Goal: Task Accomplishment & Management: Manage account settings

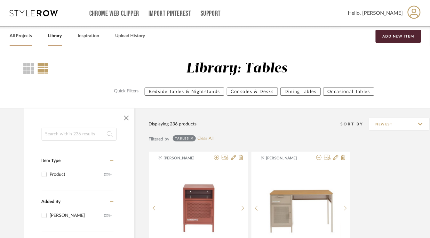
click at [19, 36] on link "All Projects" at bounding box center [21, 36] width 22 height 9
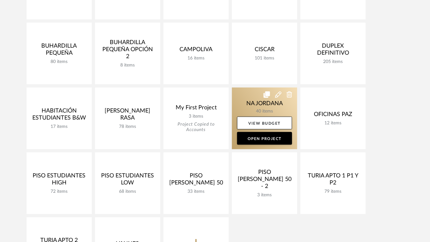
scroll to position [288, 0]
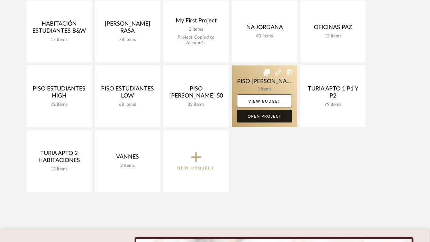
click at [272, 117] on link "Open Project" at bounding box center [264, 116] width 55 height 13
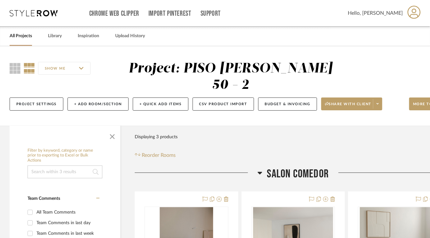
click at [21, 36] on link "All Projects" at bounding box center [21, 36] width 22 height 9
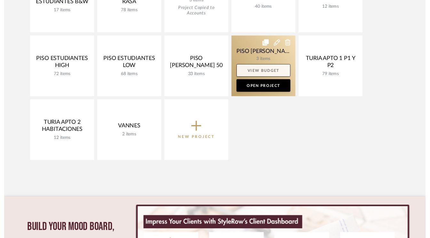
scroll to position [320, 0]
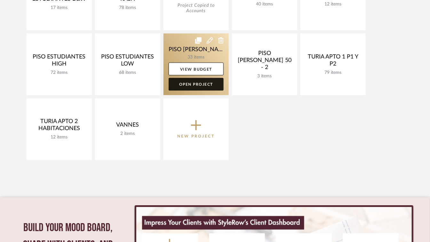
click at [200, 83] on link "Open Project" at bounding box center [196, 84] width 55 height 13
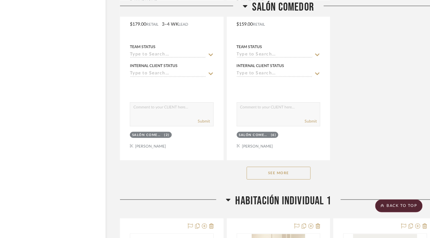
scroll to position [928, 15]
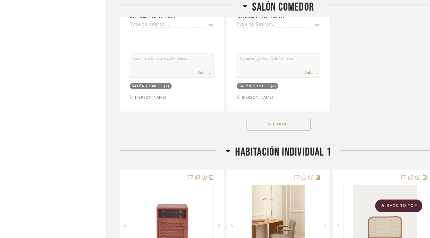
click at [285, 124] on button "See More" at bounding box center [279, 124] width 64 height 13
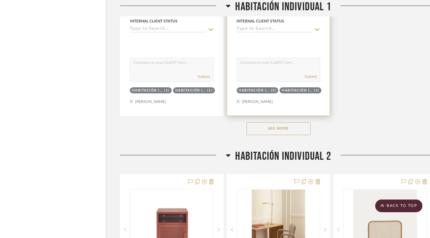
scroll to position [2113, 15]
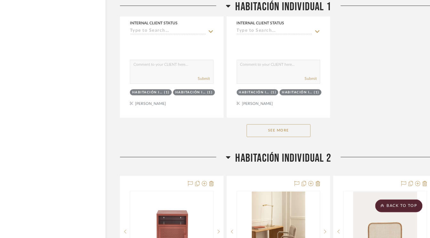
click at [287, 128] on button "See More" at bounding box center [279, 130] width 64 height 13
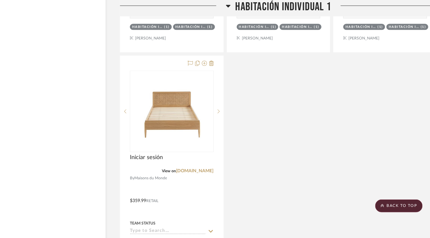
scroll to position [2209, 15]
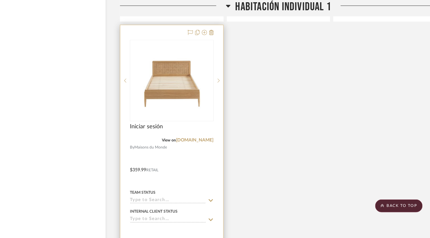
click at [214, 29] on div at bounding box center [171, 165] width 103 height 280
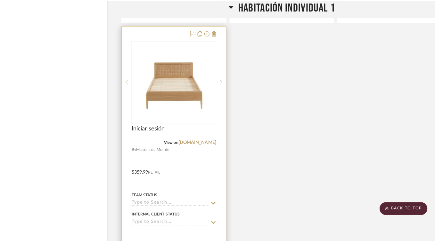
scroll to position [0, 0]
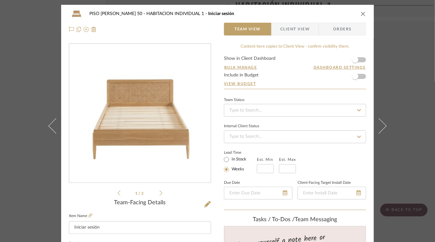
click at [362, 13] on icon "close" at bounding box center [362, 13] width 5 height 5
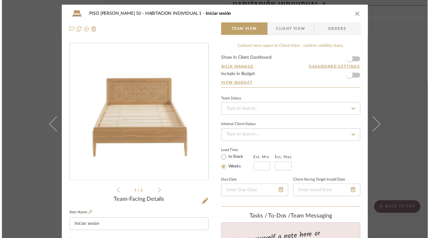
scroll to position [2209, 15]
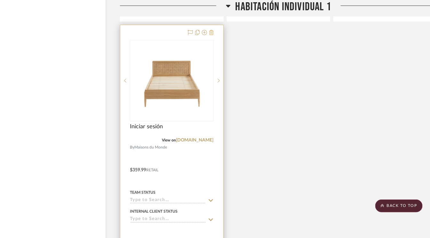
click at [212, 31] on icon at bounding box center [211, 32] width 4 height 5
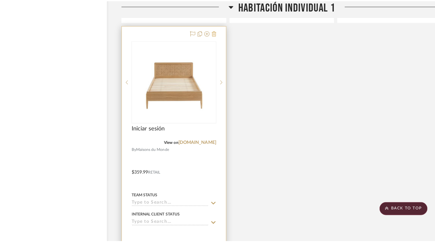
scroll to position [0, 0]
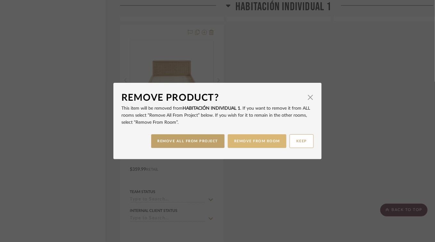
click at [251, 142] on button "REMOVE FROM ROOM" at bounding box center [257, 141] width 59 height 14
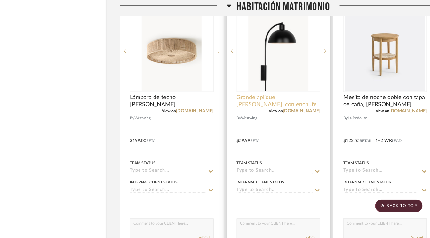
scroll to position [3489, 15]
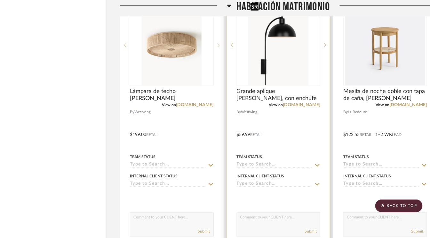
click at [289, 72] on img "0" at bounding box center [279, 45] width 60 height 80
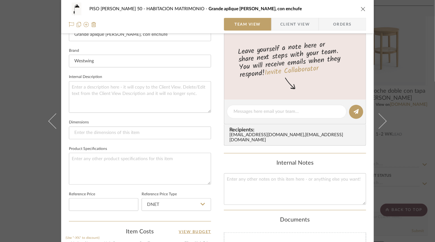
scroll to position [191, 0]
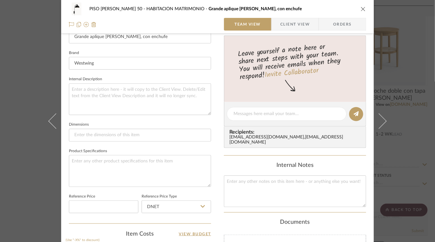
click at [361, 9] on icon "close" at bounding box center [362, 8] width 5 height 5
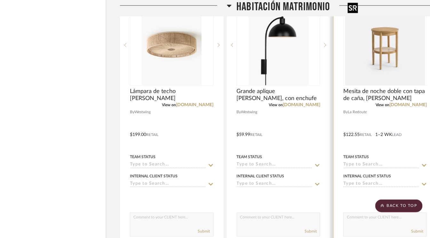
click at [379, 52] on img "0" at bounding box center [385, 45] width 80 height 80
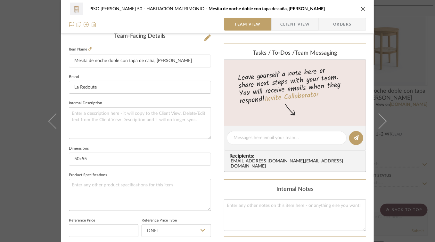
scroll to position [160, 0]
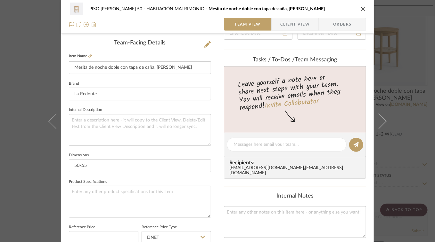
click at [360, 9] on icon "close" at bounding box center [362, 8] width 5 height 5
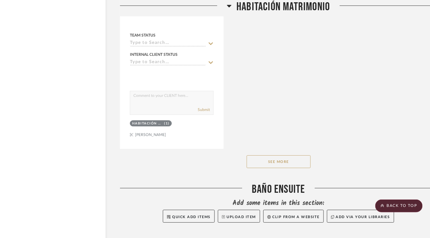
scroll to position [3905, 15]
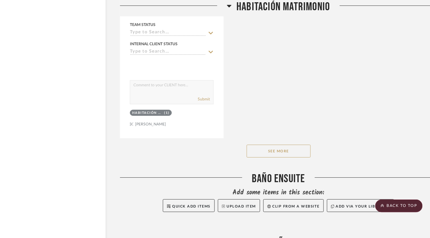
click at [290, 144] on button "See More" at bounding box center [279, 150] width 64 height 13
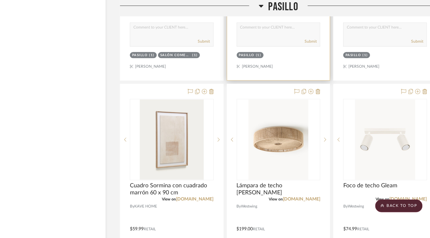
scroll to position [4610, 15]
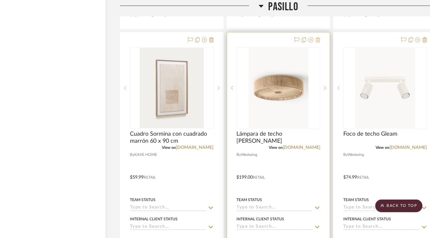
click at [317, 37] on icon at bounding box center [318, 39] width 4 height 5
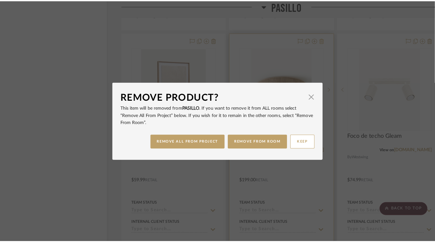
scroll to position [0, 0]
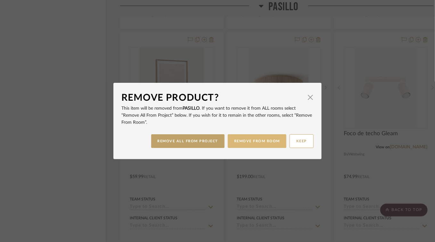
click at [248, 143] on button "REMOVE FROM ROOM" at bounding box center [257, 141] width 59 height 14
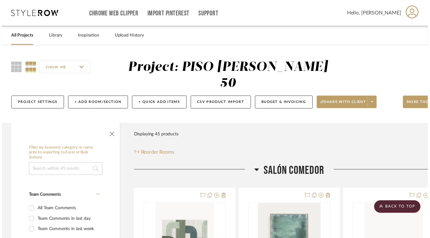
scroll to position [4610, 15]
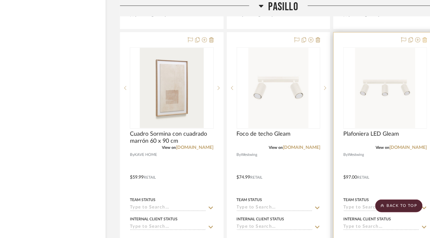
click at [424, 37] on icon at bounding box center [425, 39] width 4 height 5
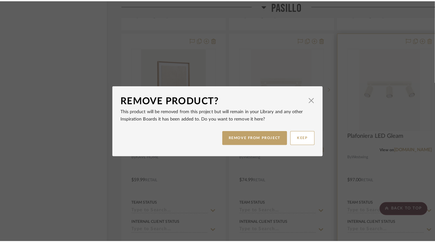
scroll to position [0, 0]
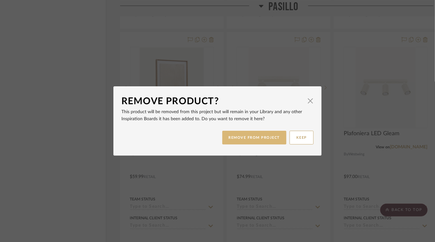
click at [250, 135] on button "REMOVE FROM PROJECT" at bounding box center [254, 138] width 64 height 14
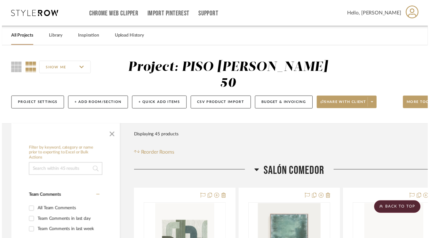
scroll to position [4610, 15]
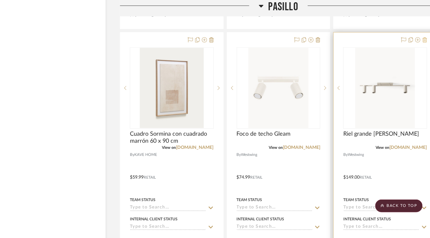
click at [424, 37] on icon at bounding box center [425, 39] width 4 height 5
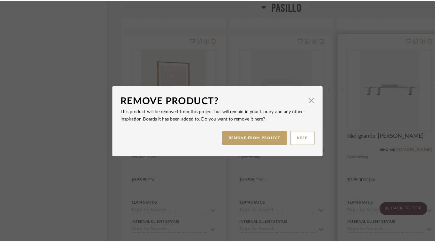
scroll to position [0, 0]
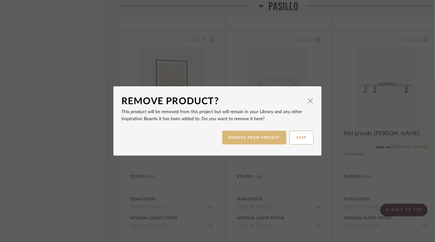
click at [258, 141] on button "REMOVE FROM PROJECT" at bounding box center [254, 138] width 64 height 14
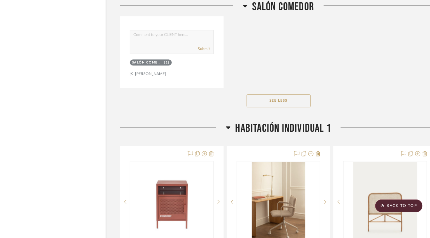
scroll to position [1248, 15]
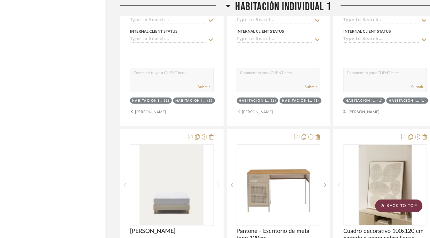
click at [394, 207] on scroll-to-top-button "BACK TO TOP" at bounding box center [398, 205] width 47 height 13
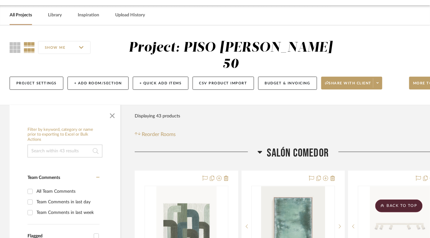
scroll to position [0, 0]
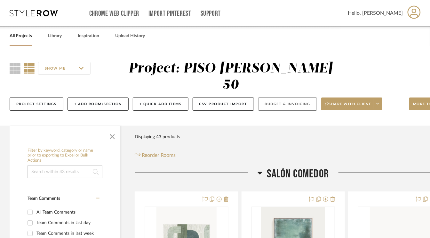
click at [284, 105] on button "Budget & Invoicing" at bounding box center [287, 103] width 59 height 13
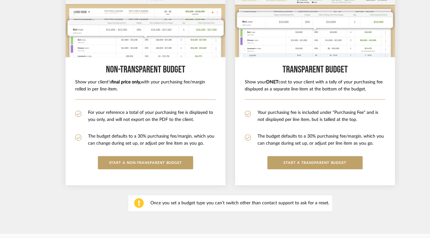
scroll to position [138, 0]
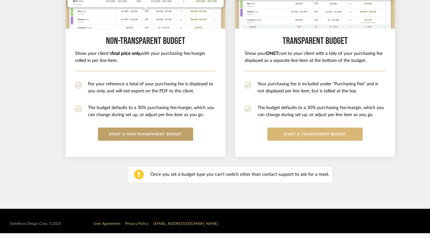
click at [342, 134] on button "START a Transparent budget" at bounding box center [315, 133] width 95 height 13
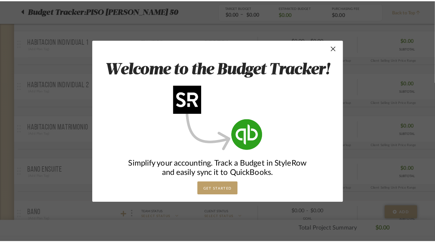
scroll to position [0, 0]
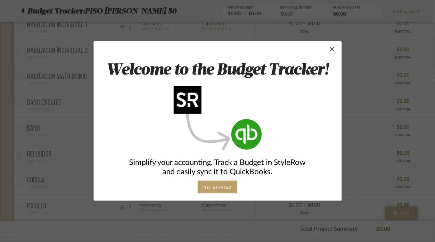
click at [217, 189] on button "GET STARTED" at bounding box center [218, 187] width 40 height 13
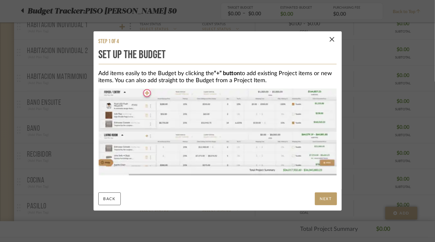
click at [323, 202] on button "NEXT" at bounding box center [326, 199] width 22 height 13
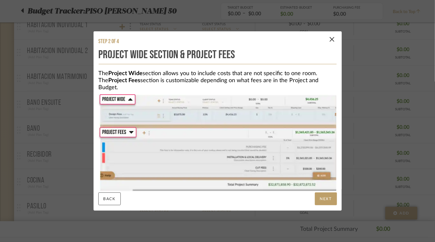
click at [323, 201] on button "NEXT" at bounding box center [326, 199] width 22 height 13
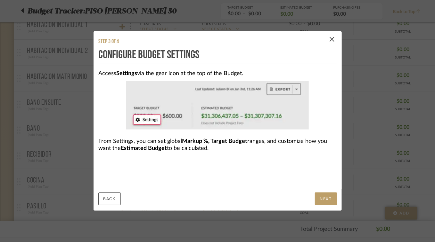
click at [323, 201] on button "NEXT" at bounding box center [326, 199] width 22 height 13
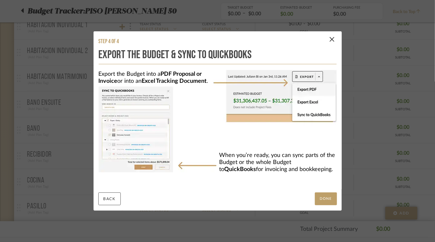
click at [323, 201] on button "DONE" at bounding box center [326, 199] width 22 height 13
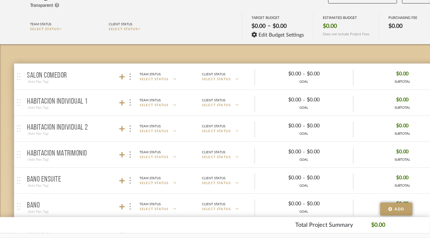
scroll to position [64, 0]
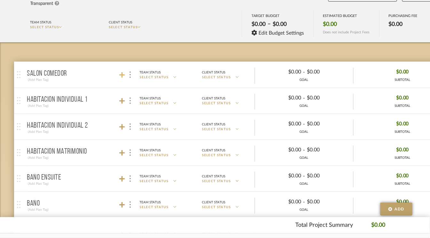
click at [122, 74] on icon at bounding box center [122, 75] width 6 height 6
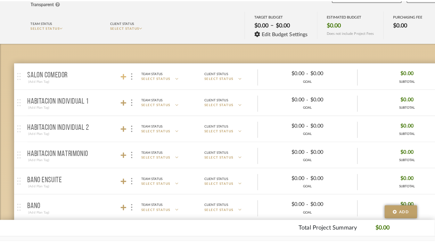
scroll to position [0, 0]
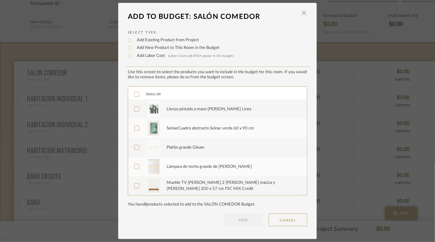
click at [134, 94] on icon at bounding box center [136, 94] width 4 height 4
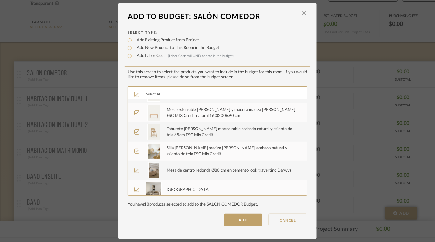
scroll to position [96, 0]
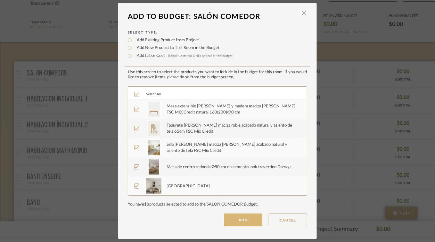
click at [241, 220] on button "ADD" at bounding box center [243, 220] width 38 height 13
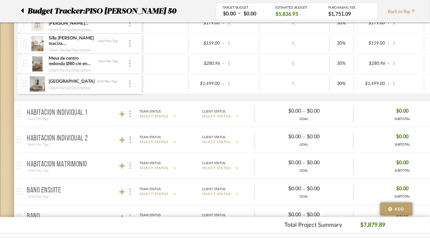
scroll to position [288, 0]
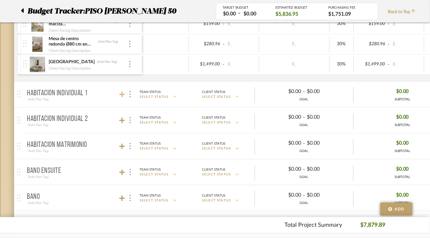
click at [124, 93] on icon at bounding box center [122, 95] width 6 height 6
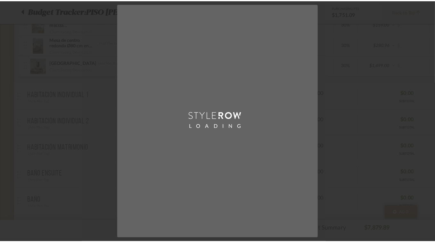
scroll to position [0, 0]
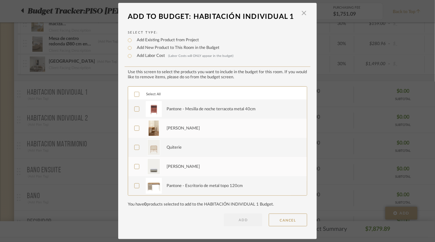
click at [134, 93] on icon at bounding box center [136, 94] width 4 height 4
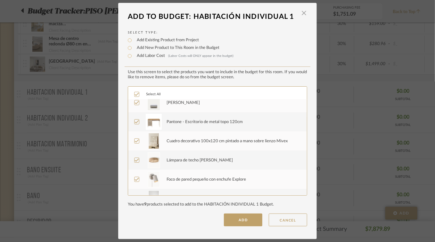
scroll to position [77, 0]
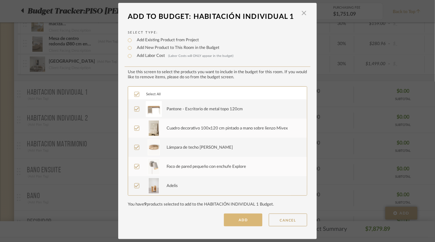
click at [243, 220] on button "ADD" at bounding box center [243, 220] width 38 height 13
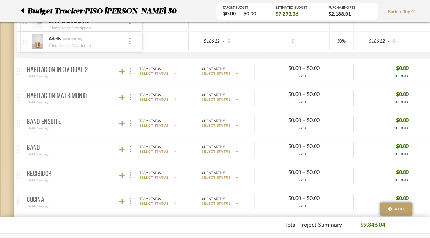
scroll to position [544, 0]
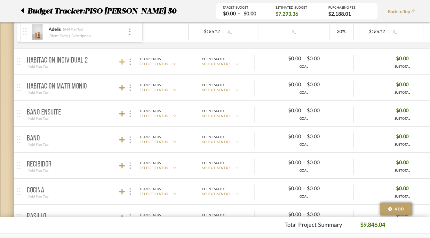
click at [120, 59] on icon at bounding box center [122, 62] width 6 height 6
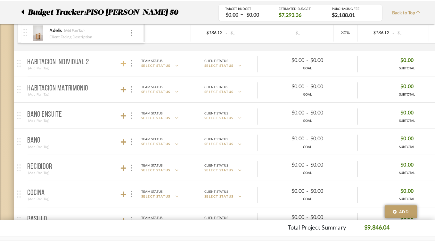
scroll to position [0, 0]
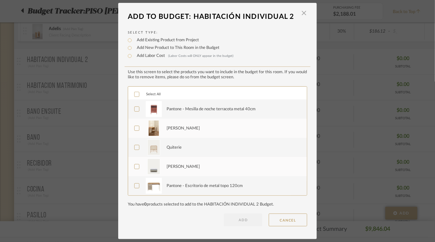
click at [135, 94] on icon at bounding box center [136, 94] width 4 height 4
click at [241, 221] on button "ADD" at bounding box center [243, 220] width 38 height 13
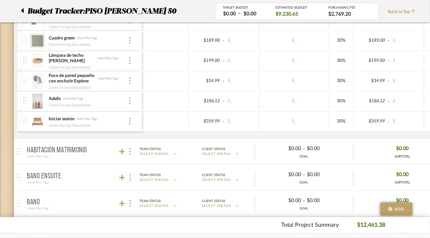
scroll to position [704, 0]
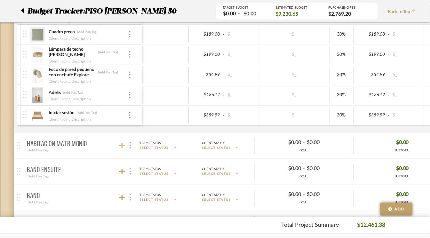
click at [121, 142] on icon at bounding box center [122, 145] width 6 height 6
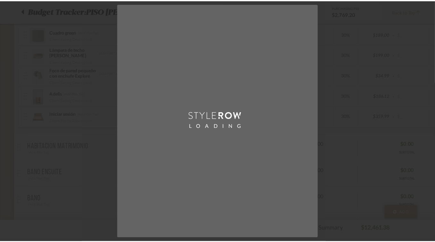
scroll to position [0, 0]
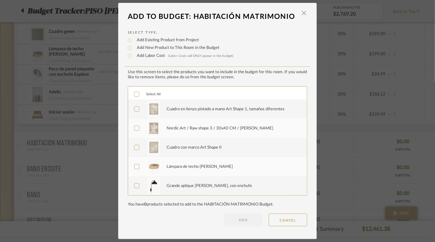
click at [134, 92] on icon at bounding box center [136, 94] width 4 height 4
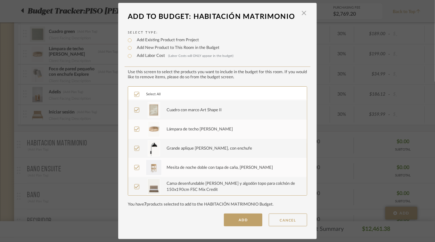
scroll to position [38, 0]
click at [246, 221] on button "ADD" at bounding box center [243, 220] width 38 height 13
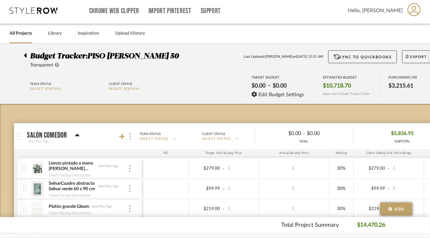
scroll to position [0, 0]
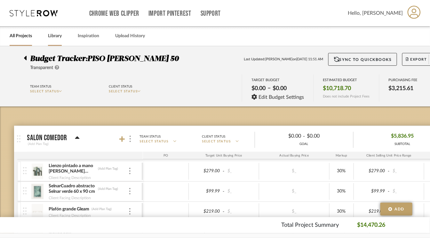
click at [56, 34] on link "Library" at bounding box center [55, 36] width 14 height 9
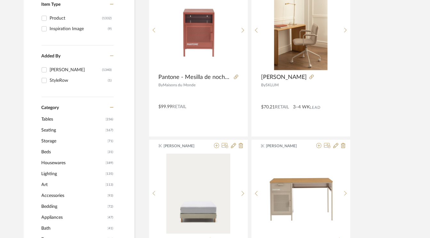
scroll to position [160, 0]
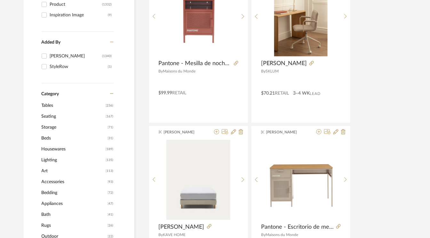
click at [50, 137] on span "Beds" at bounding box center [74, 138] width 65 height 11
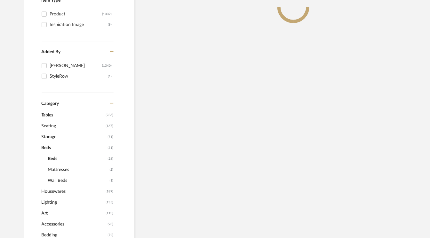
scroll to position [170, 0]
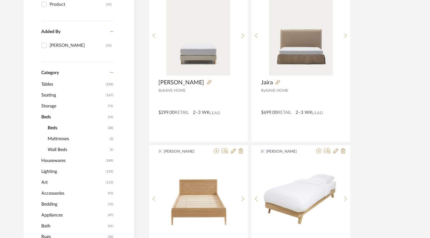
click at [65, 137] on span "Mattresses" at bounding box center [78, 138] width 60 height 11
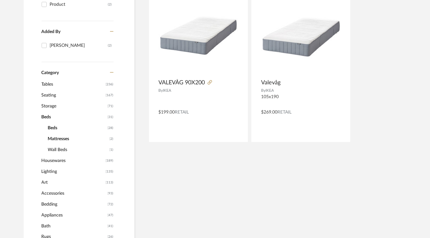
click at [54, 131] on span "Beds" at bounding box center [77, 127] width 58 height 11
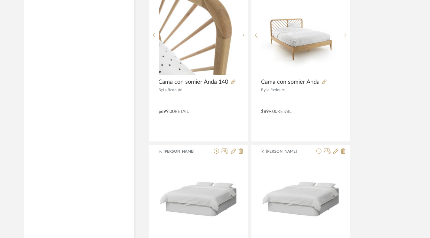
scroll to position [1482, 0]
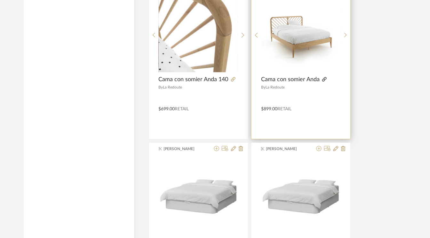
click at [323, 77] on icon at bounding box center [324, 79] width 4 height 4
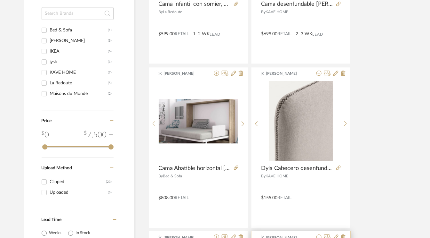
scroll to position [576, 0]
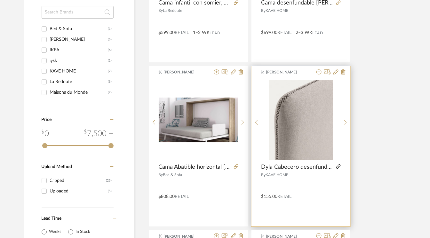
click at [339, 165] on icon at bounding box center [338, 166] width 4 height 4
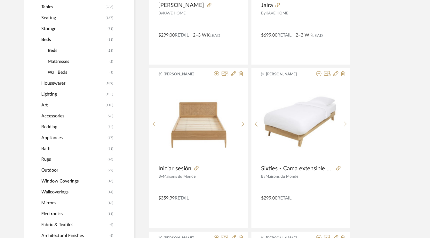
scroll to position [256, 0]
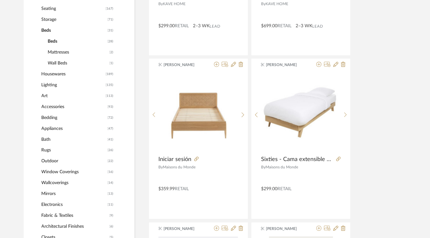
click at [56, 115] on span "Bedding" at bounding box center [74, 117] width 65 height 11
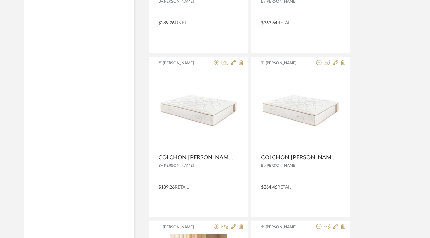
scroll to position [1569, 0]
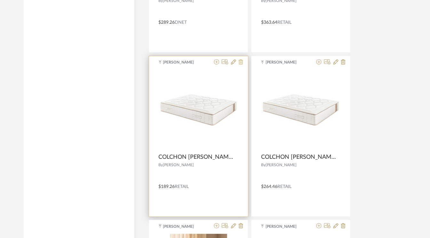
click at [240, 60] on icon at bounding box center [241, 61] width 4 height 5
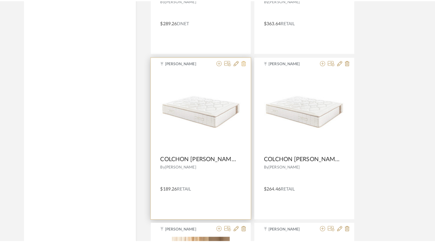
scroll to position [0, 0]
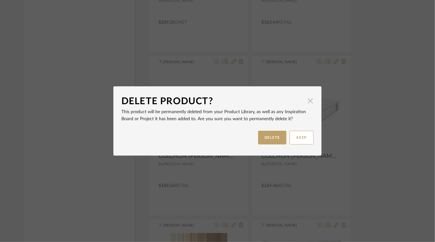
click at [310, 100] on span "button" at bounding box center [310, 100] width 13 height 13
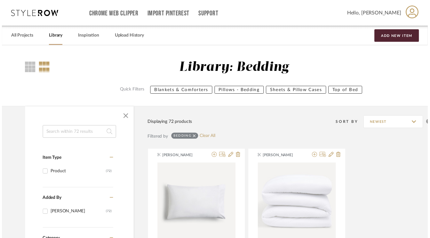
scroll to position [1569, 0]
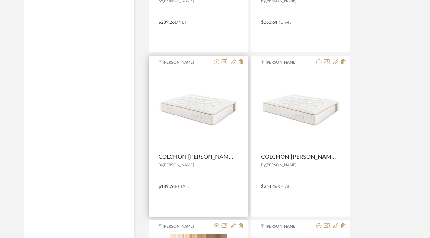
click at [216, 59] on icon at bounding box center [216, 61] width 5 height 5
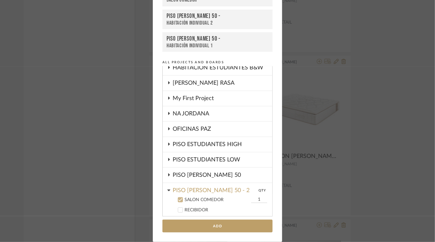
scroll to position [196, 0]
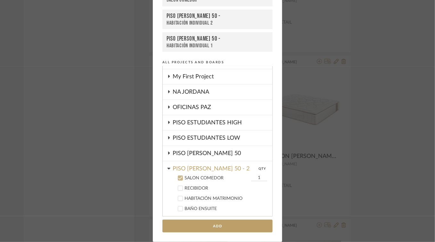
click at [217, 150] on div "PISO [PERSON_NAME] 50" at bounding box center [223, 153] width 100 height 15
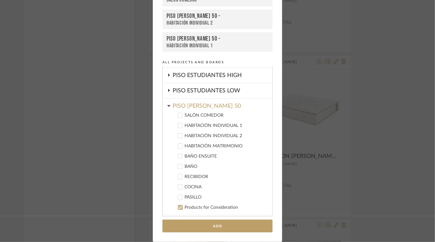
scroll to position [260, 0]
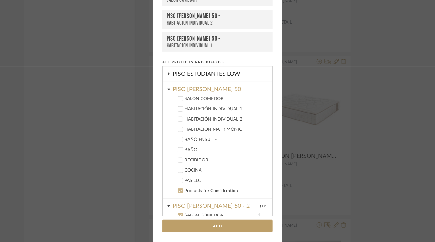
click at [178, 214] on icon at bounding box center [180, 216] width 4 height 4
click at [179, 127] on icon at bounding box center [180, 129] width 4 height 4
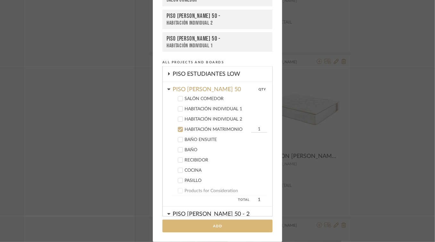
click at [220, 227] on button "Add" at bounding box center [217, 226] width 110 height 13
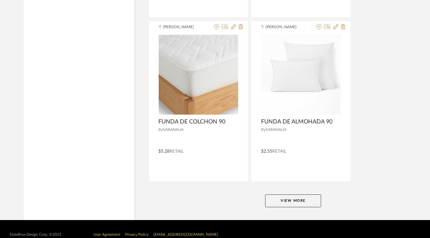
scroll to position [2920, 0]
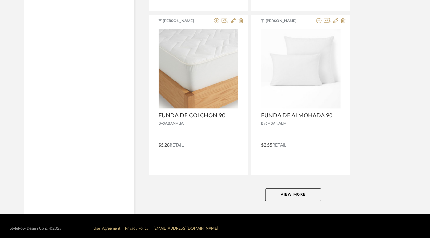
click at [303, 190] on button "View More" at bounding box center [293, 194] width 56 height 13
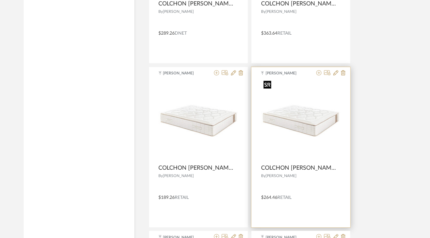
scroll to position [1543, 0]
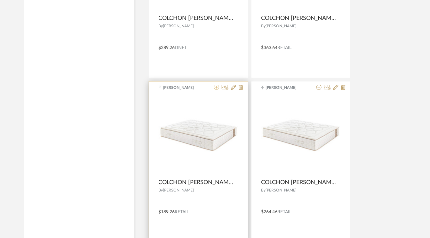
click at [215, 85] on icon at bounding box center [216, 87] width 5 height 5
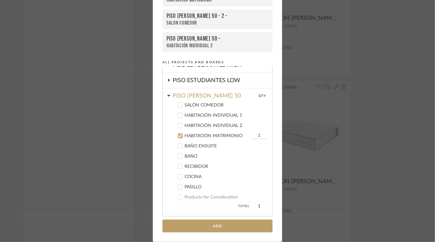
scroll to position [252, 0]
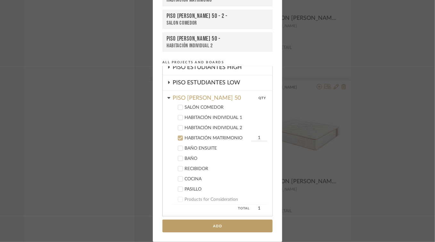
click at [179, 137] on icon at bounding box center [180, 138] width 4 height 3
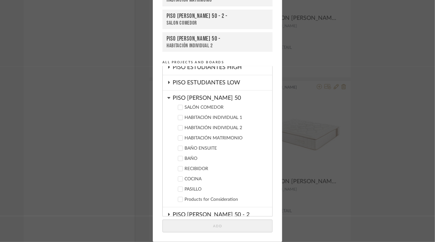
click at [178, 116] on icon at bounding box center [180, 118] width 4 height 4
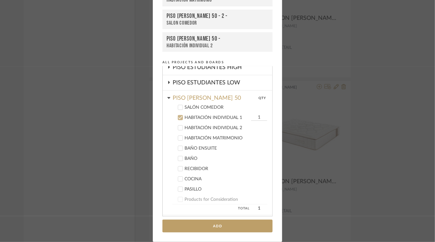
click at [178, 127] on icon at bounding box center [180, 128] width 4 height 3
click at [218, 228] on button "Add" at bounding box center [217, 226] width 110 height 13
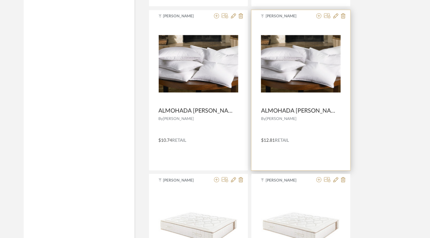
scroll to position [1255, 0]
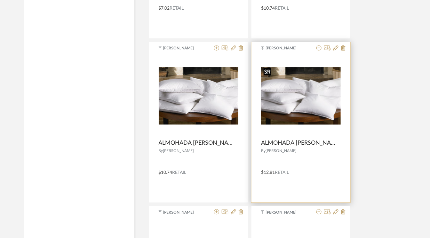
click at [300, 93] on img "0" at bounding box center [301, 95] width 80 height 57
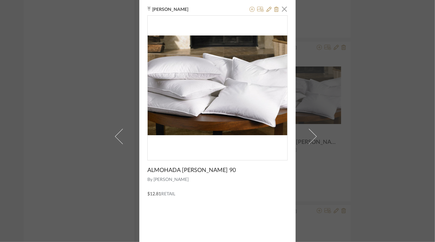
scroll to position [0, 0]
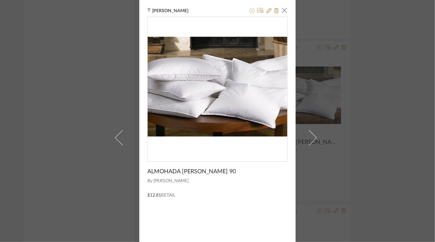
click at [249, 10] on icon at bounding box center [251, 10] width 5 height 5
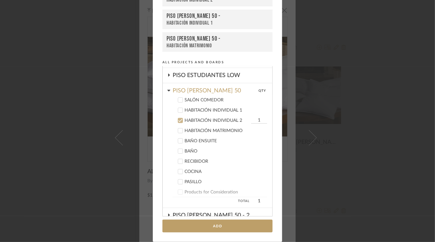
scroll to position [241, 0]
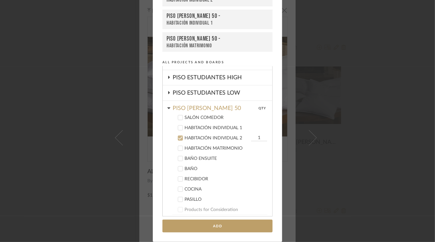
click at [178, 126] on icon at bounding box center [180, 128] width 4 height 4
click at [218, 227] on button "Add" at bounding box center [217, 226] width 110 height 13
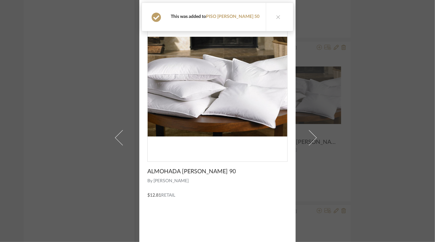
click at [280, 16] on icon at bounding box center [278, 17] width 4 height 4
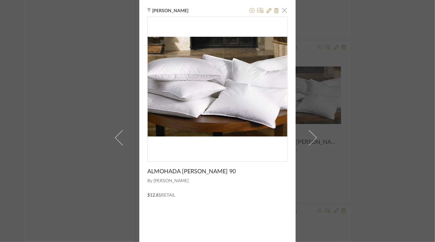
click at [283, 10] on span "button" at bounding box center [284, 10] width 13 height 13
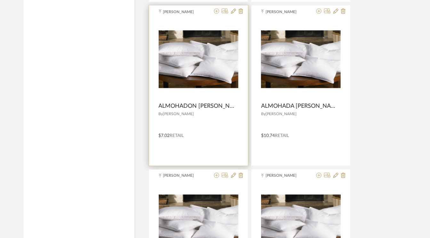
scroll to position [1223, 0]
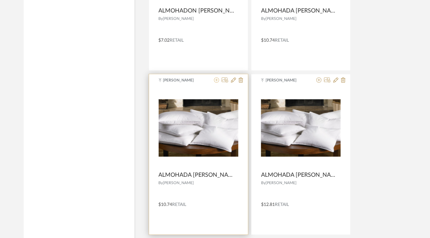
click at [217, 77] on icon at bounding box center [216, 79] width 5 height 5
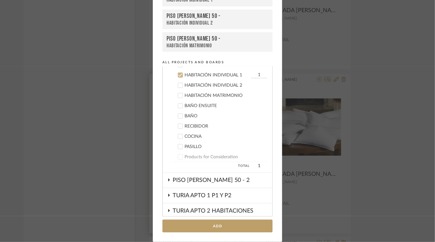
scroll to position [295, 0]
click at [178, 72] on icon at bounding box center [180, 74] width 4 height 4
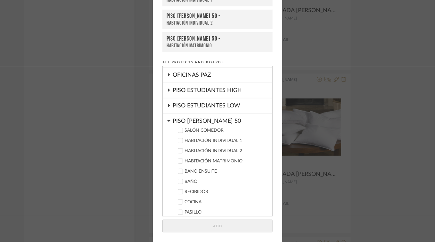
scroll to position [231, 0]
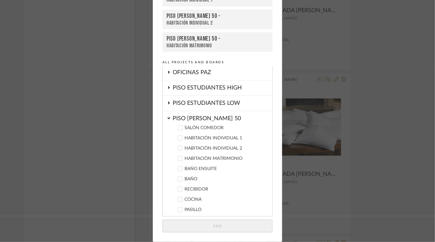
click at [179, 157] on icon at bounding box center [180, 159] width 4 height 4
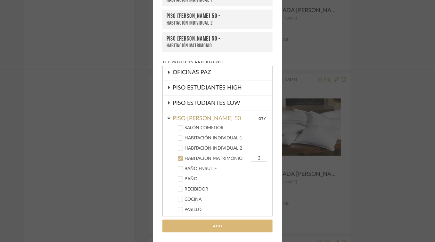
type input "2"
click at [220, 227] on button "Add" at bounding box center [217, 226] width 110 height 13
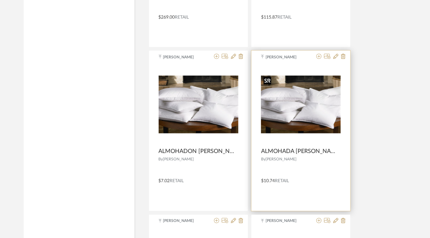
scroll to position [1063, 0]
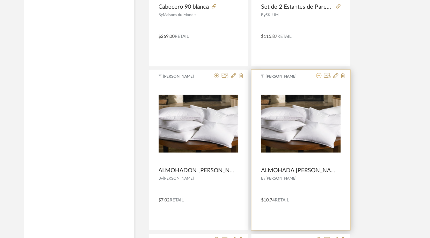
click at [319, 74] on icon at bounding box center [319, 75] width 5 height 5
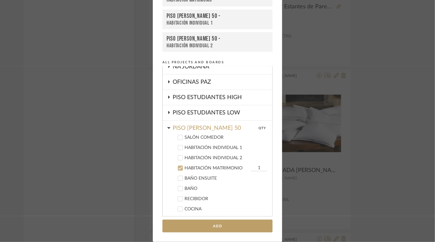
scroll to position [220, 0]
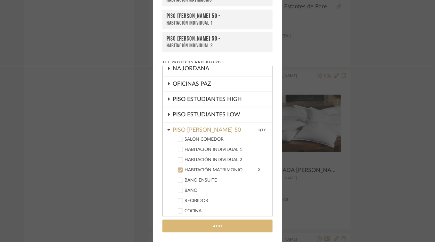
type input "2"
click at [221, 227] on button "Add" at bounding box center [217, 226] width 110 height 13
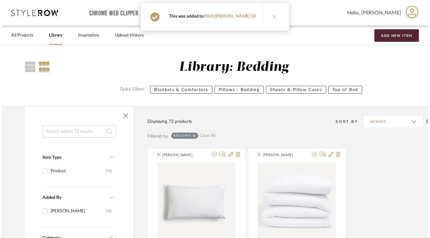
scroll to position [1063, 0]
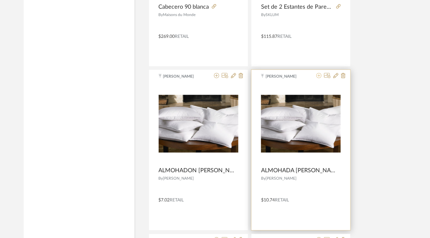
click at [319, 75] on icon at bounding box center [319, 75] width 5 height 5
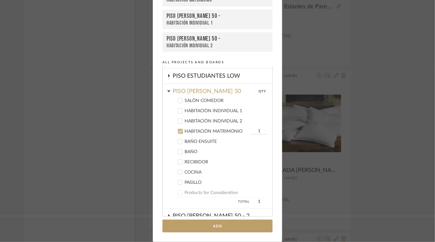
scroll to position [252, 0]
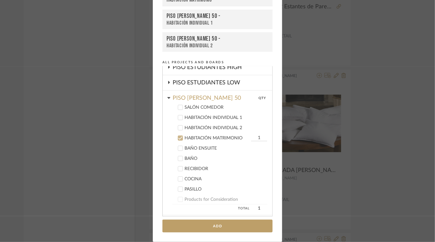
click at [179, 116] on icon at bounding box center [180, 118] width 4 height 4
click at [178, 126] on icon at bounding box center [180, 128] width 4 height 4
click at [178, 136] on icon at bounding box center [180, 138] width 4 height 4
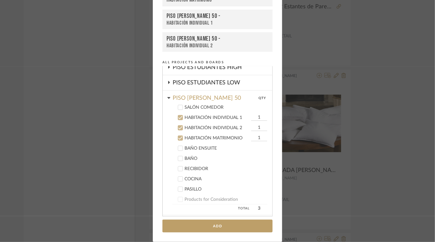
click at [215, 226] on button "Add" at bounding box center [217, 226] width 110 height 13
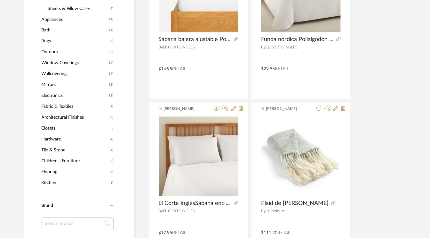
scroll to position [455, 0]
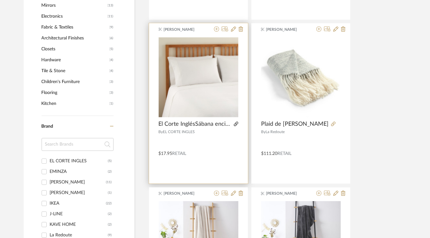
click at [236, 122] on icon at bounding box center [236, 123] width 4 height 4
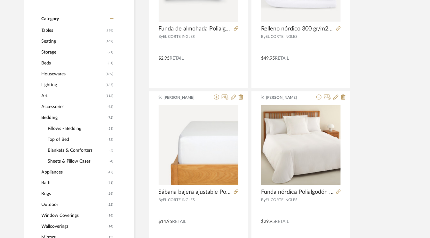
scroll to position [231, 0]
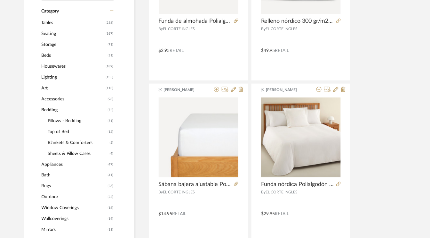
click at [78, 121] on span "Pillows - Bedding" at bounding box center [77, 120] width 58 height 11
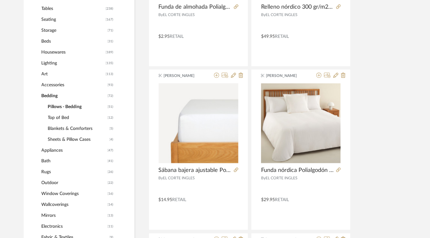
scroll to position [256, 0]
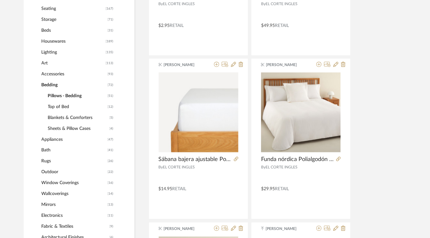
click at [65, 105] on span "Top of Bed" at bounding box center [77, 106] width 58 height 11
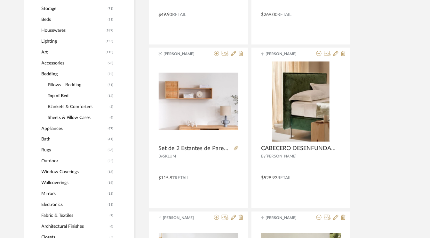
scroll to position [261, 0]
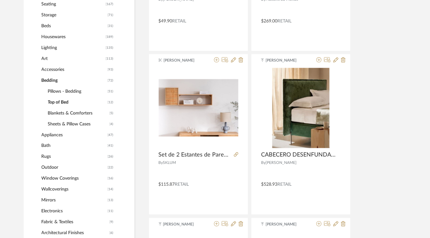
click at [76, 124] on span "Sheets & Pillow Cases" at bounding box center [78, 123] width 60 height 11
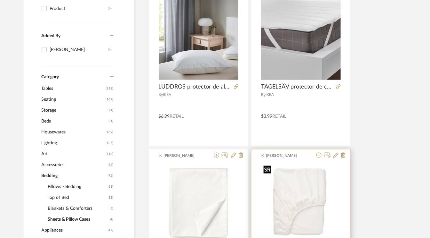
scroll to position [165, 0]
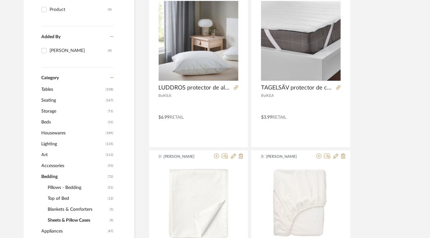
click at [83, 210] on span "Blankets & Comforters" at bounding box center [78, 209] width 60 height 11
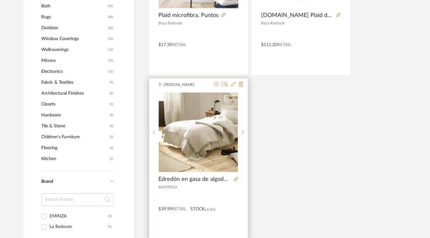
scroll to position [421, 0]
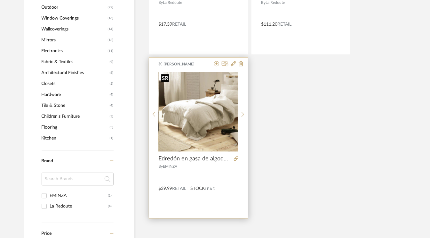
click at [215, 115] on img "0" at bounding box center [198, 111] width 79 height 79
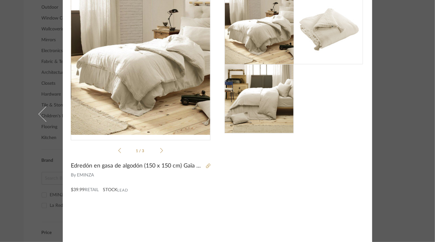
scroll to position [0, 0]
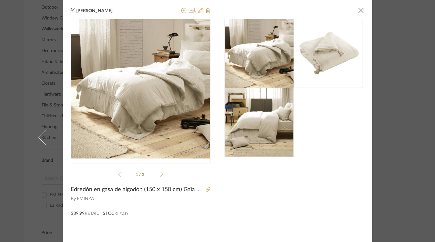
click at [198, 11] on icon at bounding box center [200, 10] width 5 height 5
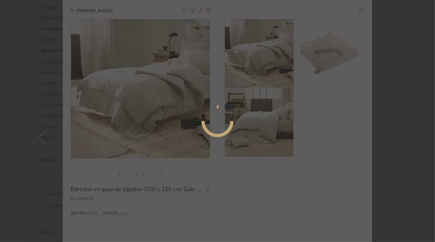
radio input "true"
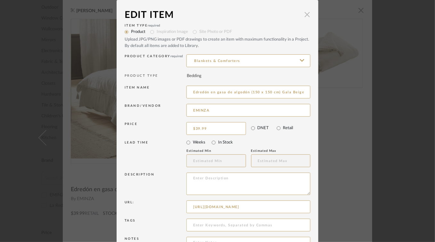
click at [306, 12] on span "button" at bounding box center [307, 14] width 13 height 13
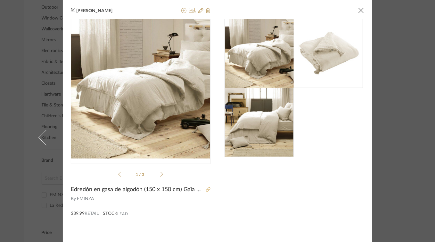
click at [206, 191] on icon at bounding box center [208, 190] width 4 height 4
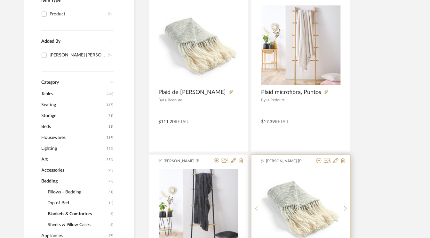
scroll to position [132, 0]
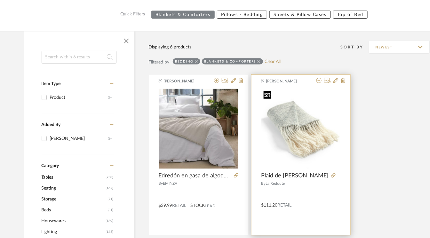
scroll to position [64, 0]
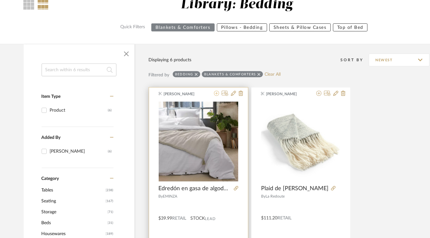
click at [216, 92] on icon at bounding box center [216, 93] width 5 height 5
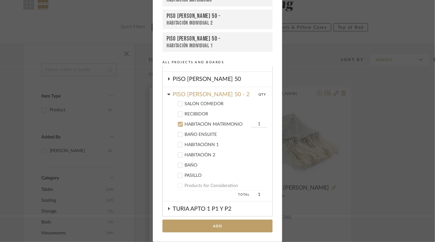
scroll to position [313, 0]
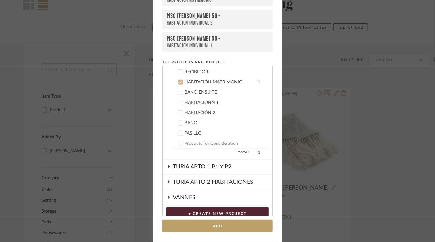
click at [399, 27] on div "Add to Projects Recent Projects, Rooms, or Boards PISO [PERSON_NAME] 50 - 2 - H…" at bounding box center [217, 121] width 435 height 242
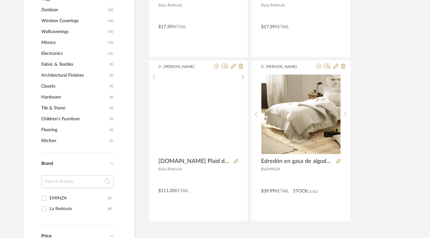
scroll to position [416, 0]
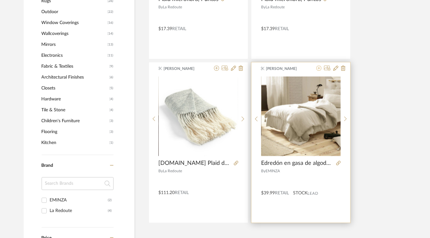
click at [321, 69] on icon at bounding box center [319, 67] width 5 height 5
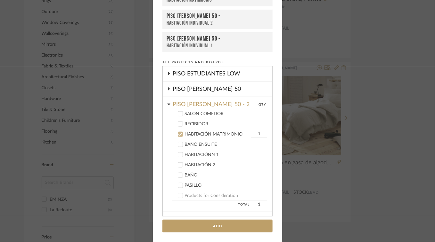
scroll to position [249, 0]
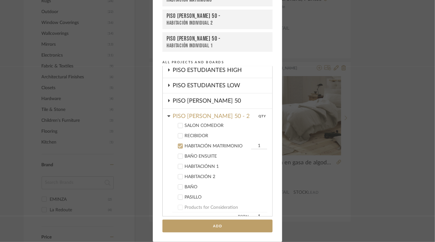
click at [179, 144] on icon at bounding box center [180, 146] width 4 height 4
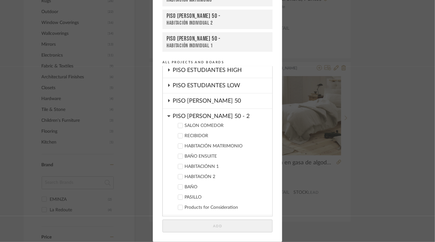
click at [168, 99] on icon at bounding box center [168, 100] width 5 height 3
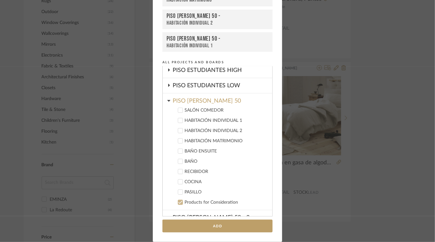
click at [178, 118] on icon at bounding box center [180, 120] width 4 height 4
click at [178, 129] on icon at bounding box center [180, 131] width 4 height 4
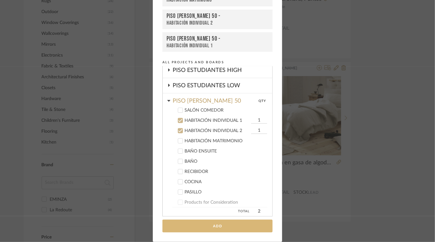
click at [219, 228] on button "Add" at bounding box center [217, 226] width 110 height 13
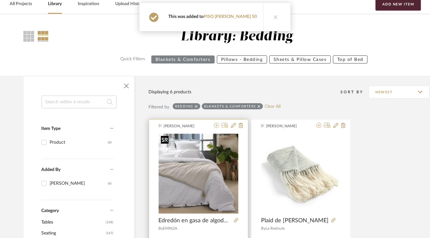
scroll to position [64, 0]
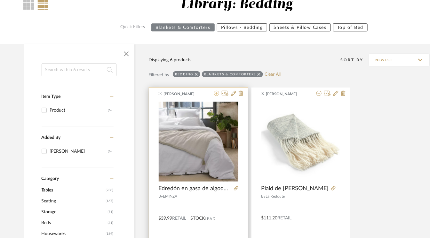
click at [218, 94] on icon at bounding box center [216, 93] width 5 height 5
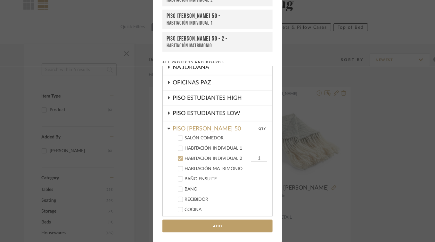
scroll to position [241, 0]
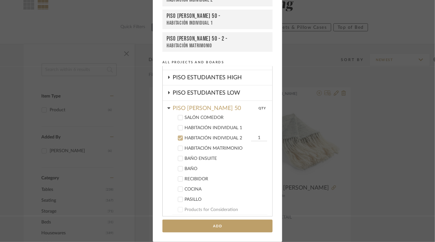
click at [178, 136] on icon at bounding box center [180, 138] width 4 height 4
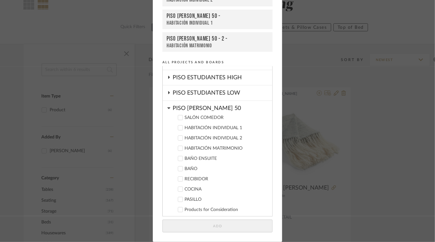
click at [178, 146] on icon at bounding box center [180, 148] width 4 height 4
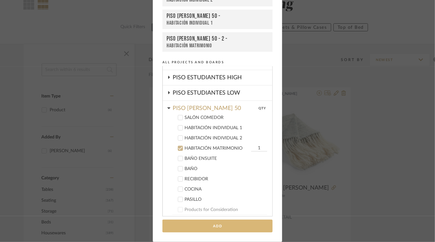
click at [218, 228] on button "Add" at bounding box center [217, 226] width 110 height 13
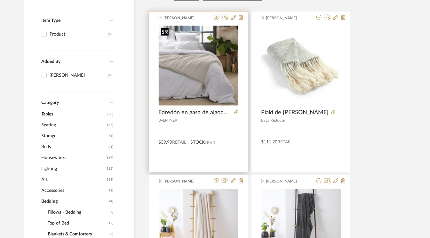
scroll to position [0, 0]
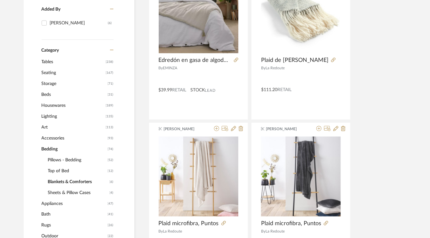
click at [68, 191] on span "Sheets & Pillow Cases" at bounding box center [78, 192] width 60 height 11
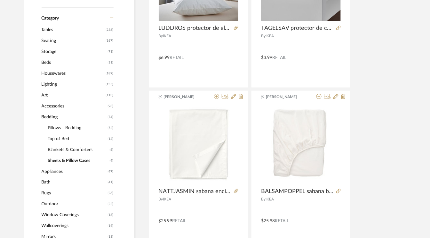
click at [77, 128] on span "Pillows - Bedding" at bounding box center [77, 127] width 58 height 11
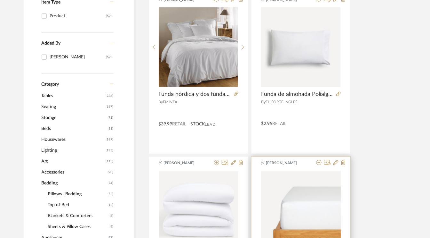
scroll to position [128, 0]
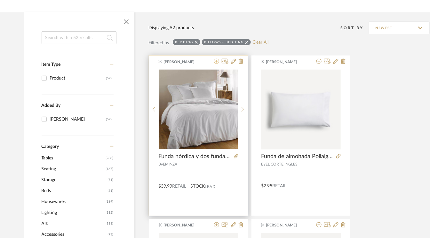
click at [216, 62] on icon at bounding box center [216, 61] width 5 height 5
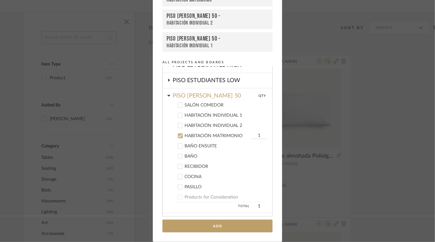
scroll to position [252, 0]
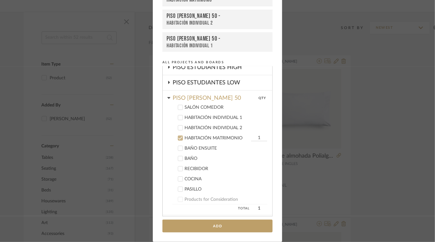
click at [179, 116] on icon at bounding box center [180, 118] width 4 height 4
click at [178, 127] on icon at bounding box center [180, 128] width 4 height 3
type input "2"
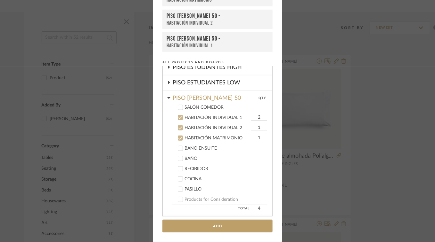
click at [255, 127] on input "1" at bounding box center [259, 128] width 16 height 6
type input "2"
click at [223, 228] on button "Add" at bounding box center [217, 226] width 110 height 13
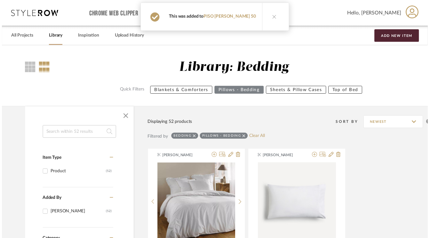
scroll to position [96, 0]
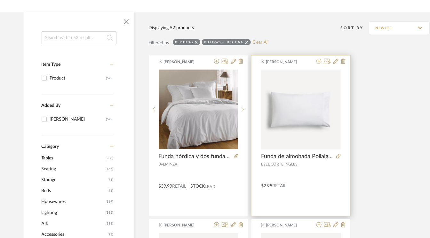
click at [320, 60] on icon at bounding box center [319, 61] width 5 height 5
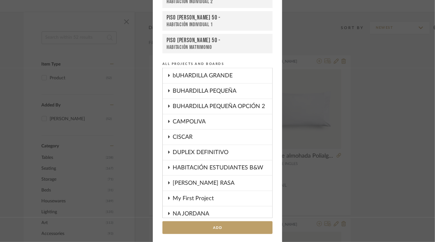
scroll to position [47, 0]
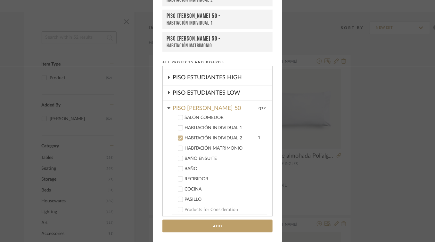
click at [180, 127] on icon at bounding box center [180, 128] width 4 height 4
click at [180, 146] on div at bounding box center [180, 148] width 5 height 5
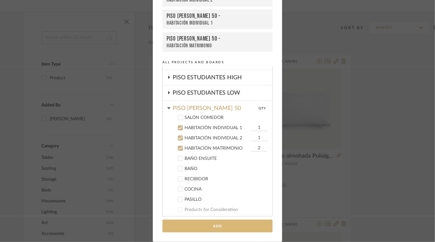
type input "2"
click at [233, 229] on button "Add" at bounding box center [217, 226] width 110 height 13
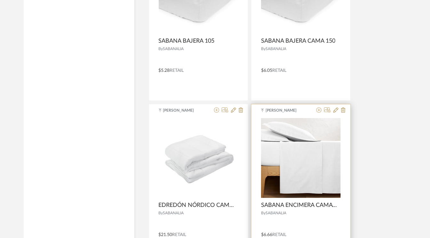
scroll to position [1569, 0]
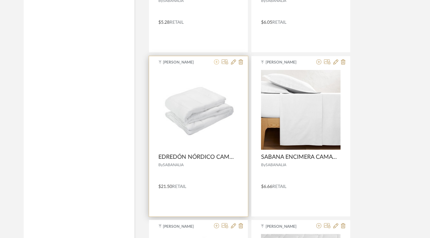
click at [218, 60] on icon at bounding box center [216, 61] width 5 height 5
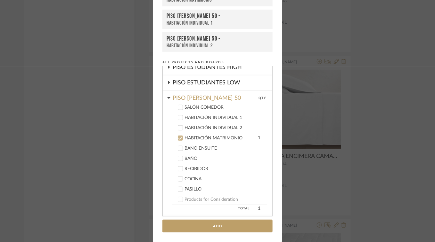
scroll to position [284, 0]
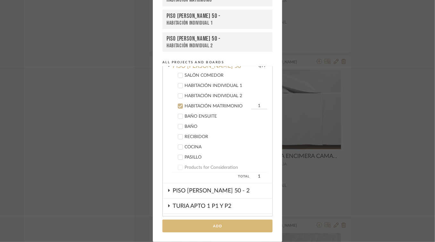
click at [219, 226] on button "Add" at bounding box center [217, 226] width 110 height 13
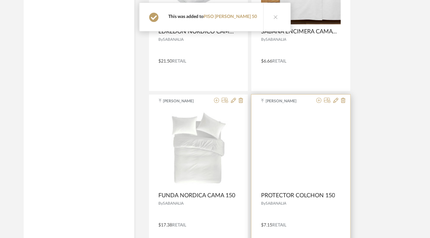
scroll to position [1729, 0]
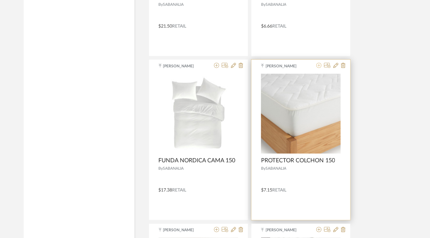
click at [319, 63] on icon at bounding box center [319, 65] width 5 height 5
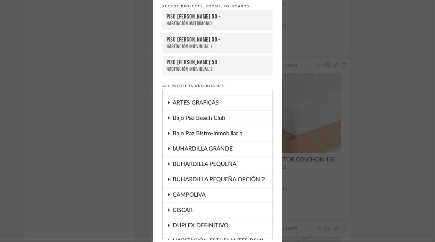
scroll to position [47, 0]
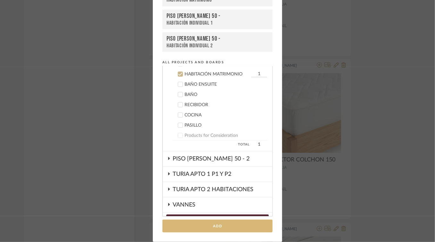
click at [218, 228] on button "Add" at bounding box center [217, 226] width 110 height 13
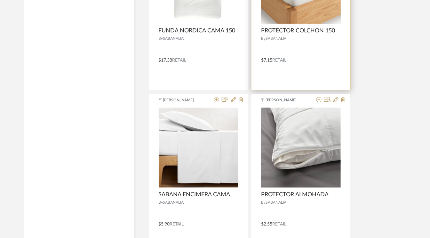
scroll to position [1857, 0]
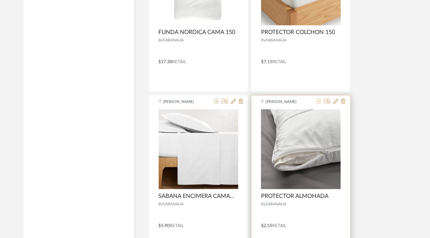
click at [321, 99] on icon at bounding box center [319, 101] width 5 height 5
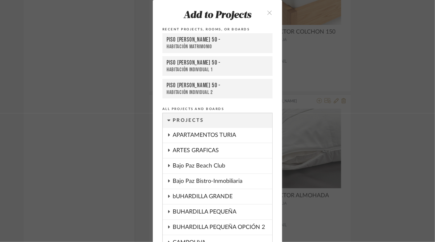
scroll to position [26, 0]
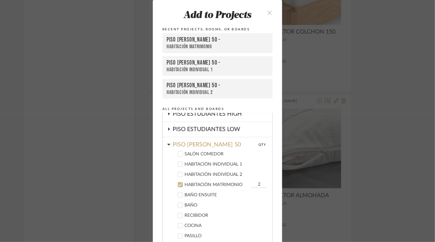
type input "2"
click at [178, 163] on icon at bounding box center [180, 164] width 4 height 4
click at [180, 172] on div at bounding box center [180, 174] width 5 height 5
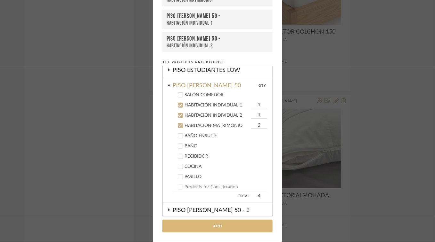
click at [225, 226] on button "Add" at bounding box center [217, 226] width 110 height 13
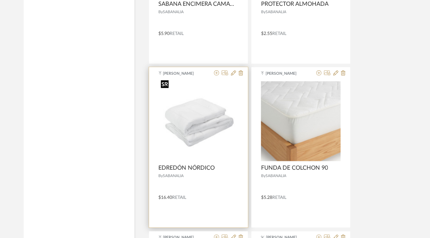
click at [200, 132] on img "0" at bounding box center [199, 121] width 80 height 80
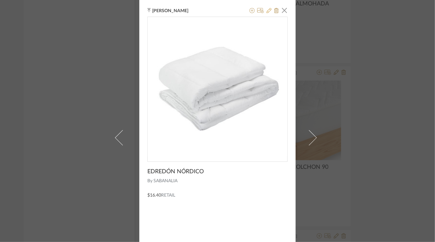
click at [266, 12] on icon at bounding box center [268, 10] width 5 height 5
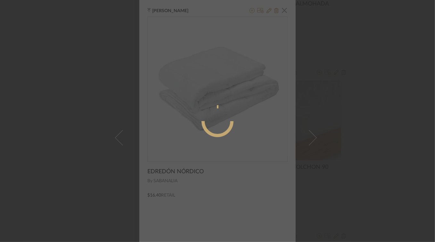
radio input "true"
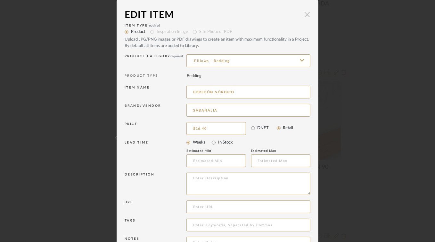
click at [305, 12] on span "button" at bounding box center [307, 14] width 13 height 13
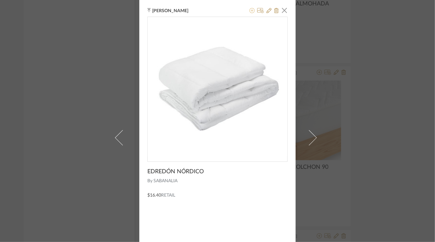
click at [251, 11] on icon at bounding box center [251, 10] width 5 height 5
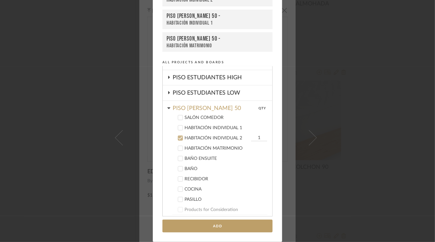
click at [180, 125] on div at bounding box center [180, 127] width 5 height 5
click at [231, 227] on button "Add" at bounding box center [217, 226] width 110 height 13
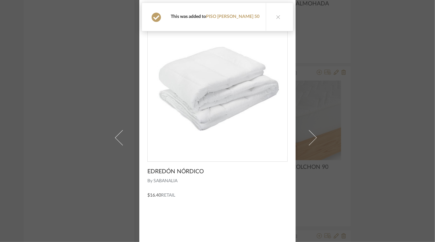
click at [281, 16] on button at bounding box center [278, 17] width 25 height 28
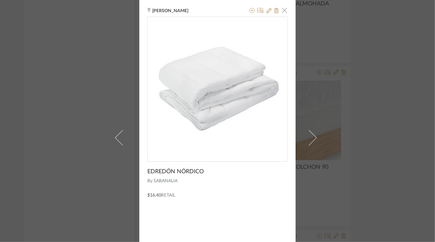
click at [283, 10] on span "button" at bounding box center [284, 10] width 13 height 13
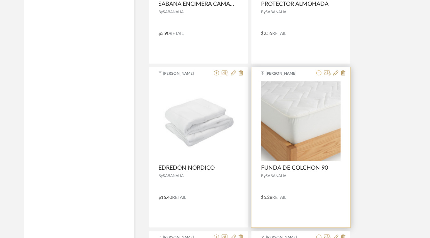
click at [318, 70] on icon at bounding box center [319, 72] width 5 height 5
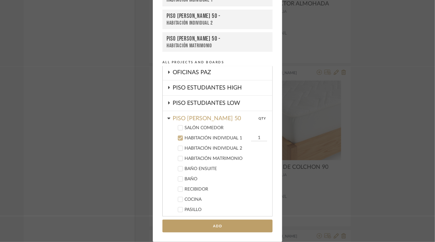
click at [179, 146] on icon at bounding box center [180, 148] width 4 height 4
click at [212, 226] on button "Add" at bounding box center [217, 226] width 110 height 13
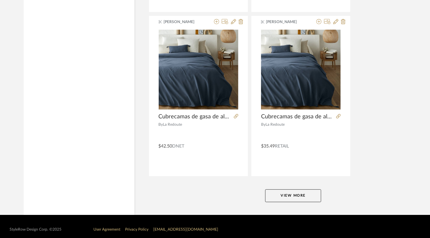
scroll to position [2920, 0]
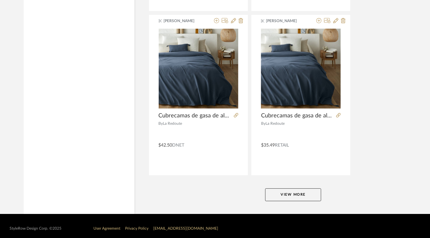
click at [283, 188] on button "View More" at bounding box center [293, 194] width 56 height 13
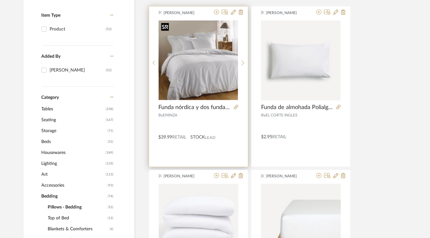
scroll to position [168, 0]
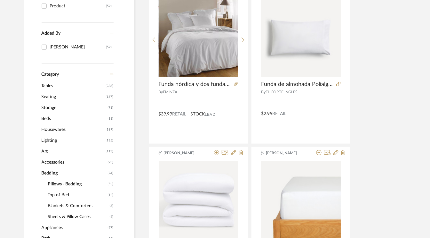
click at [79, 216] on span "Sheets & Pillow Cases" at bounding box center [78, 216] width 60 height 11
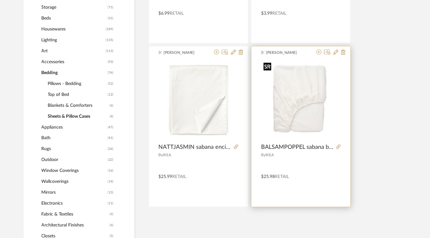
scroll to position [296, 0]
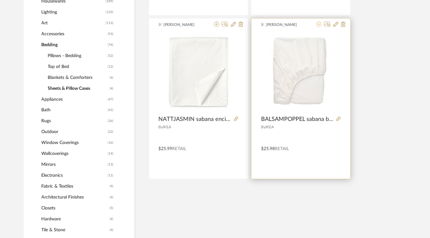
click at [319, 24] on icon at bounding box center [319, 24] width 5 height 5
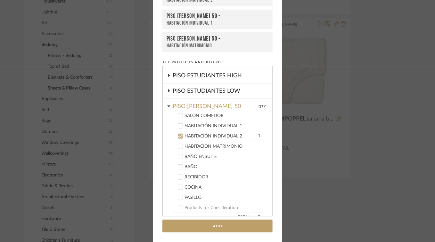
scroll to position [241, 0]
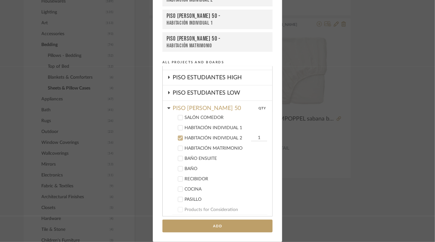
click at [179, 127] on icon at bounding box center [180, 128] width 4 height 4
click at [254, 125] on input "1" at bounding box center [259, 128] width 16 height 6
type input "2"
click at [254, 135] on input "1" at bounding box center [259, 138] width 16 height 6
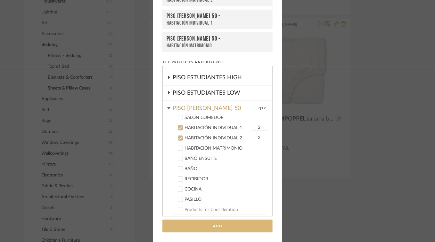
type input "2"
click at [230, 221] on button "Add" at bounding box center [217, 226] width 110 height 13
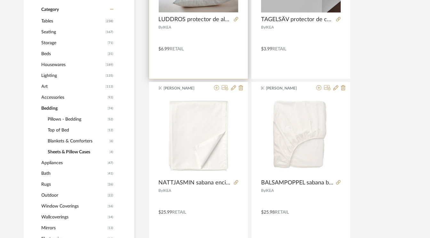
scroll to position [232, 0]
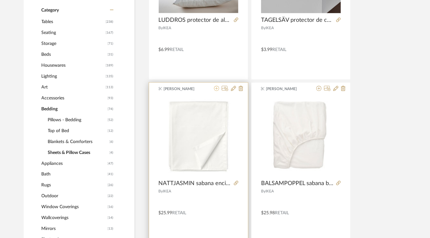
click at [216, 87] on icon at bounding box center [216, 88] width 5 height 5
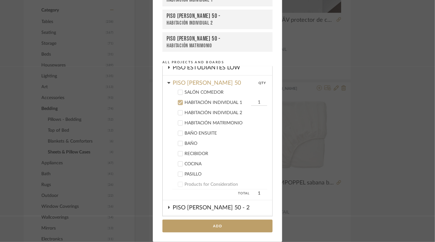
scroll to position [263, 0]
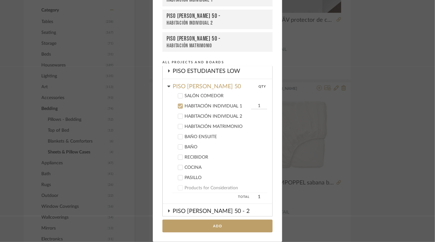
click at [178, 114] on icon at bounding box center [180, 116] width 4 height 4
click at [252, 107] on input "1" at bounding box center [259, 106] width 16 height 6
type input "2"
drag, startPoint x: 254, startPoint y: 111, endPoint x: 248, endPoint y: 117, distance: 8.8
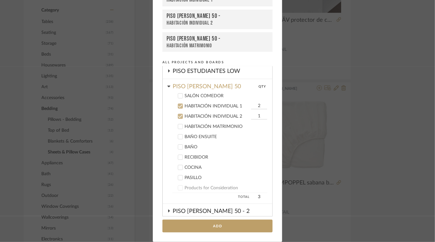
click at [248, 117] on cdk-nested-tree-node "HABITACIÓN INDIVIDUAL 2 1" at bounding box center [215, 116] width 104 height 10
click at [252, 114] on input "1" at bounding box center [259, 116] width 16 height 6
type input "2"
click at [213, 225] on button "Add" at bounding box center [217, 226] width 110 height 13
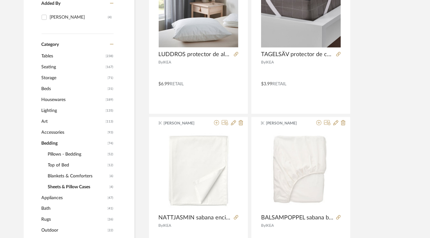
scroll to position [200, 0]
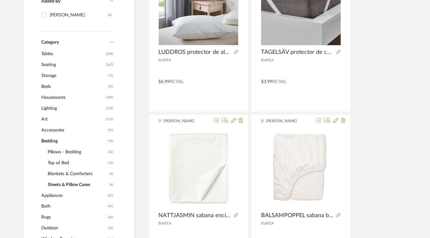
click at [69, 150] on span "Pillows - Bedding" at bounding box center [77, 151] width 58 height 11
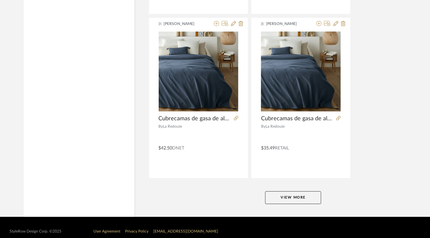
scroll to position [2920, 0]
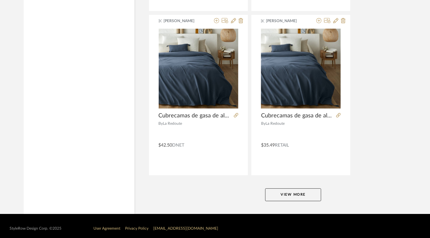
click at [302, 189] on button "View More" at bounding box center [293, 194] width 56 height 13
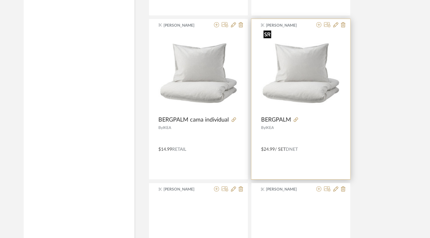
scroll to position [3080, 0]
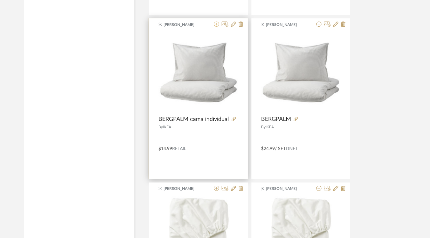
click at [218, 21] on icon at bounding box center [216, 23] width 5 height 5
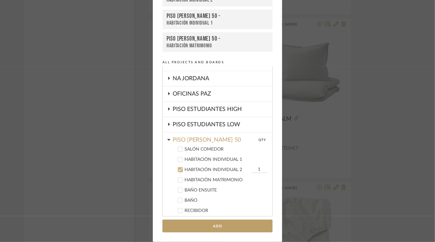
scroll to position [209, 0]
click at [178, 158] on icon at bounding box center [180, 160] width 4 height 4
type input "2"
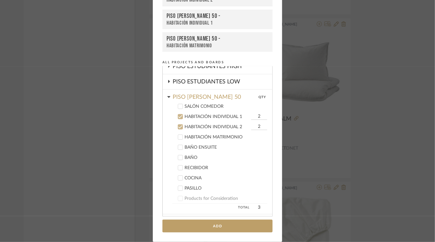
scroll to position [337, 0]
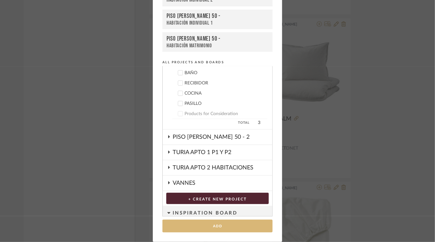
type input "2"
click at [224, 227] on button "Add" at bounding box center [217, 226] width 110 height 13
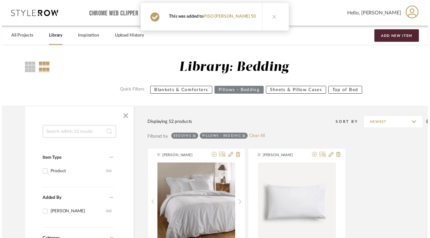
scroll to position [3080, 0]
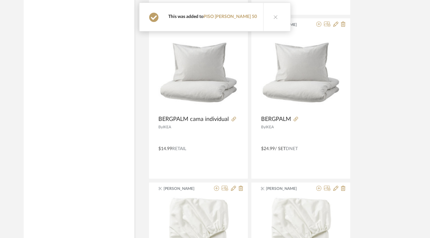
click at [276, 15] on icon at bounding box center [276, 17] width 4 height 4
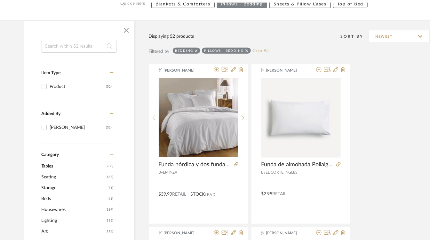
scroll to position [0, 0]
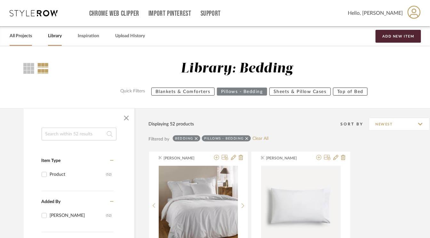
click at [26, 34] on link "All Projects" at bounding box center [21, 36] width 22 height 9
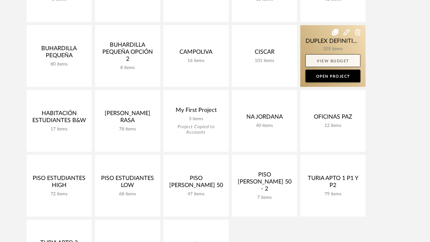
scroll to position [224, 0]
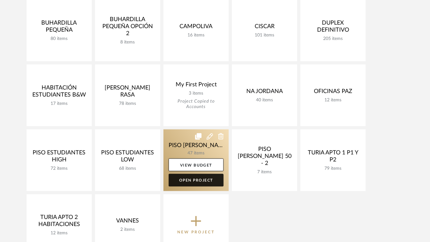
click at [198, 181] on link "Open Project" at bounding box center [196, 180] width 55 height 13
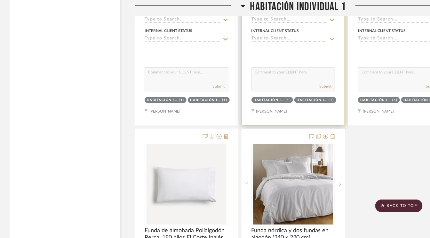
scroll to position [1537, 0]
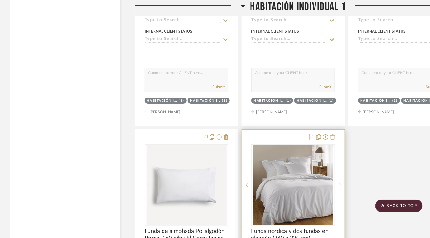
click at [334, 134] on icon at bounding box center [333, 136] width 4 height 5
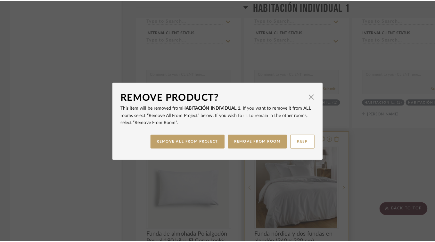
scroll to position [0, 0]
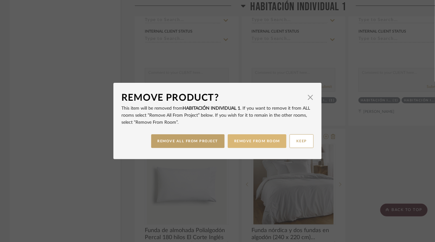
click at [250, 141] on button "REMOVE FROM ROOM" at bounding box center [257, 141] width 59 height 14
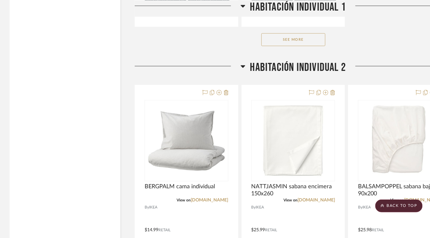
scroll to position [1921, 0]
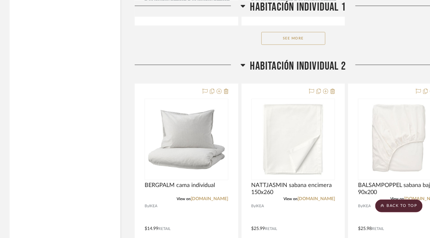
click at [295, 36] on button "See More" at bounding box center [294, 38] width 64 height 13
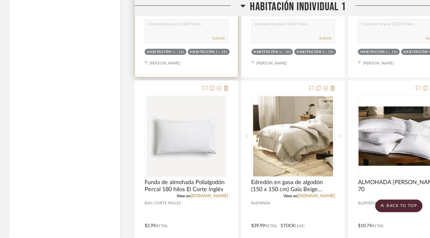
scroll to position [1569, 0]
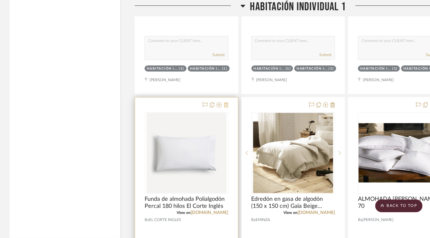
click at [227, 102] on icon at bounding box center [226, 104] width 4 height 5
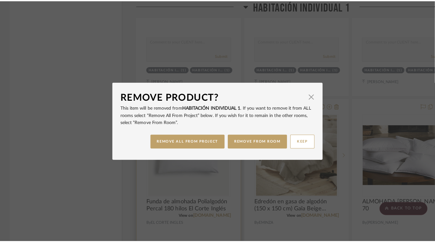
scroll to position [0, 0]
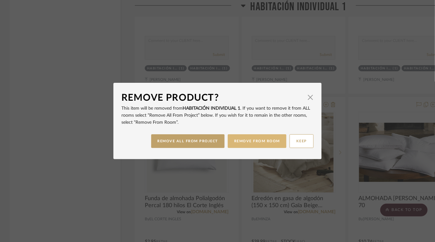
click at [263, 139] on button "REMOVE FROM ROOM" at bounding box center [257, 141] width 59 height 14
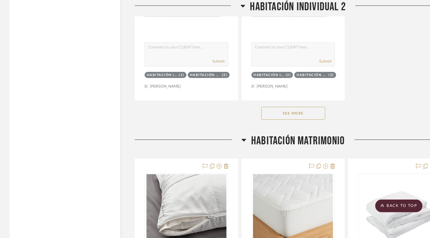
scroll to position [3905, 0]
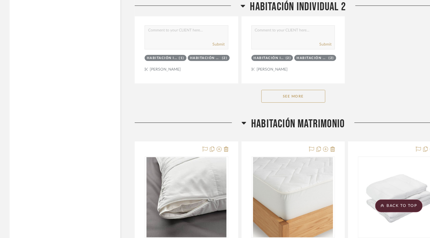
click at [314, 91] on button "See More" at bounding box center [294, 96] width 64 height 13
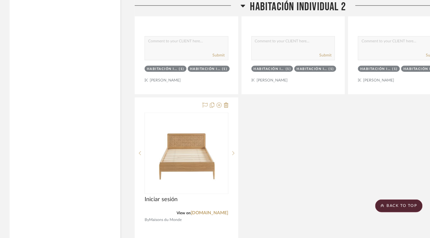
scroll to position [5058, 0]
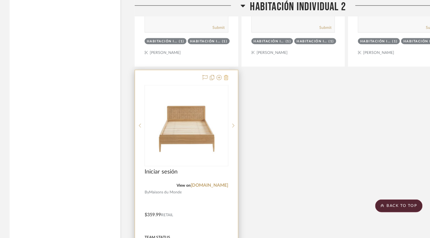
click at [227, 75] on icon at bounding box center [226, 77] width 4 height 5
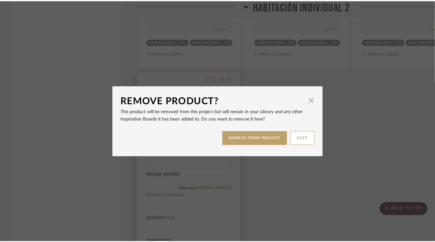
scroll to position [0, 0]
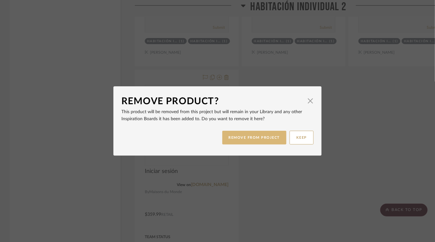
click at [262, 139] on button "REMOVE FROM PROJECT" at bounding box center [254, 138] width 64 height 14
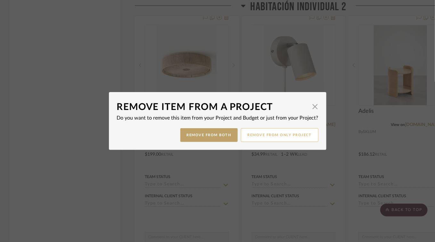
click at [284, 135] on button "Remove from only Project" at bounding box center [279, 135] width 77 height 14
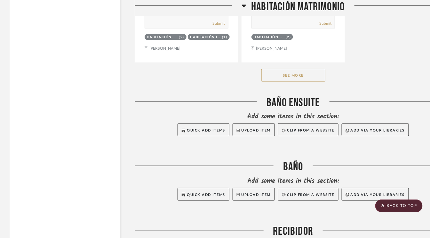
scroll to position [5970, 0]
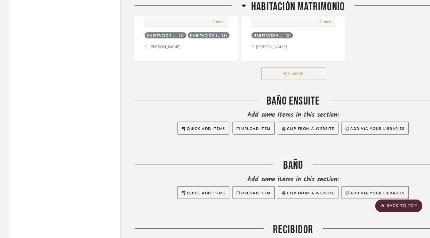
click at [300, 68] on button "See More" at bounding box center [294, 73] width 64 height 13
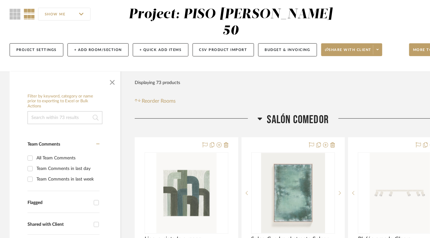
scroll to position [0, 0]
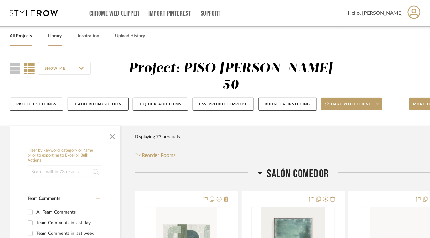
click at [52, 36] on link "Library" at bounding box center [55, 36] width 14 height 9
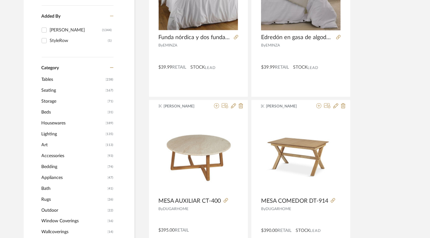
scroll to position [224, 0]
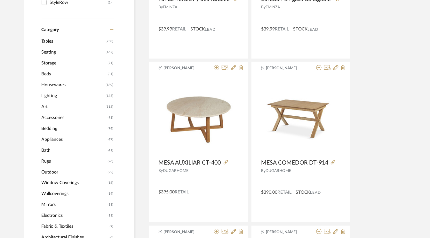
click at [47, 148] on span "Bath" at bounding box center [74, 150] width 65 height 11
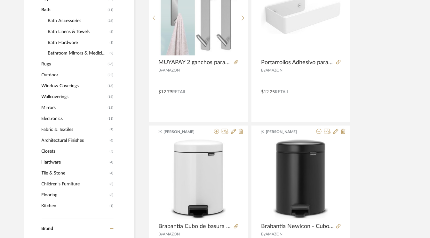
scroll to position [351, 0]
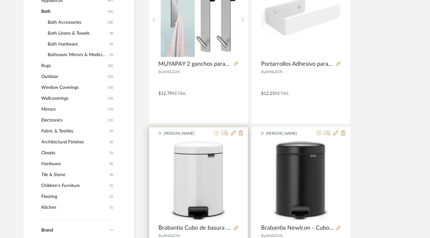
click at [216, 133] on icon at bounding box center [216, 132] width 5 height 5
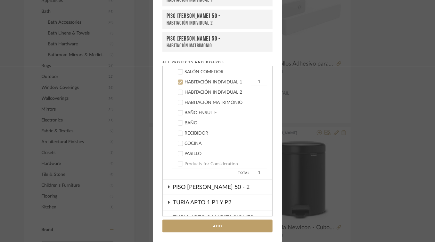
scroll to position [295, 0]
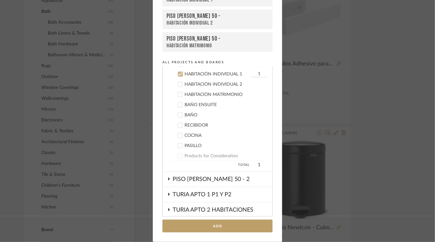
click at [180, 84] on icon at bounding box center [180, 84] width 4 height 4
click at [178, 93] on icon at bounding box center [180, 95] width 4 height 4
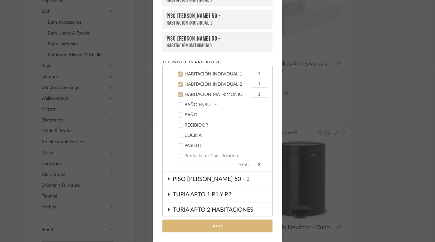
click at [225, 229] on button "Add" at bounding box center [217, 226] width 110 height 13
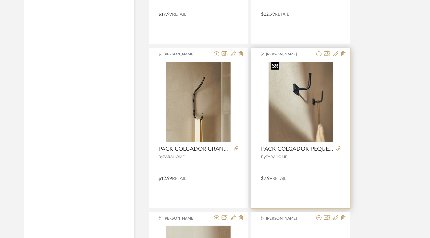
scroll to position [1569, 0]
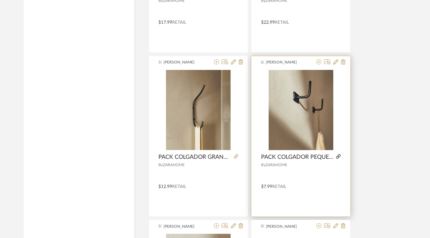
click at [338, 154] on icon at bounding box center [338, 156] width 4 height 4
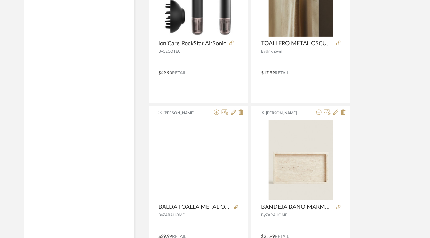
scroll to position [1024, 0]
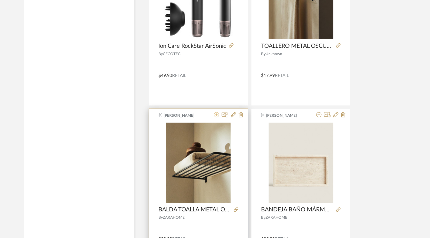
click at [216, 114] on icon at bounding box center [216, 114] width 5 height 5
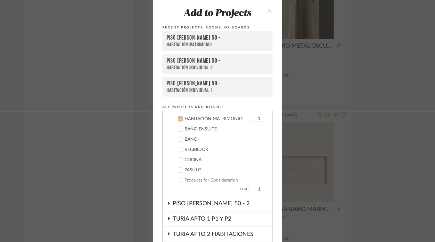
scroll to position [0, 0]
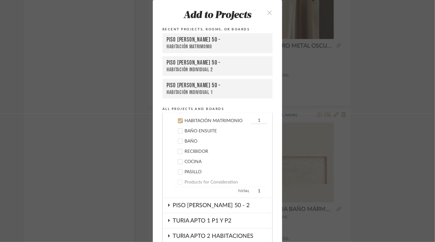
click at [267, 12] on icon "close" at bounding box center [269, 12] width 5 height 5
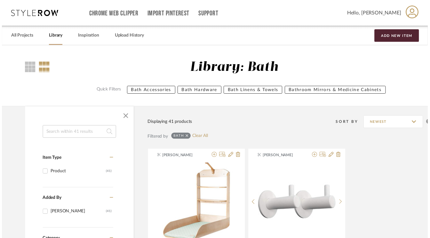
scroll to position [1024, 0]
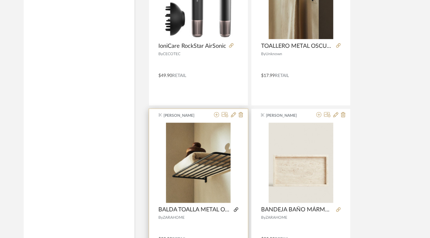
click at [235, 207] on icon at bounding box center [236, 209] width 4 height 4
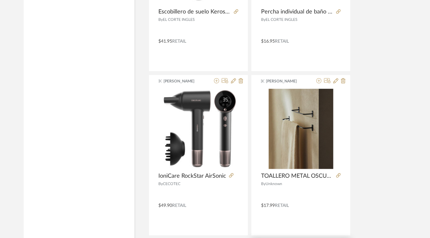
scroll to position [896, 0]
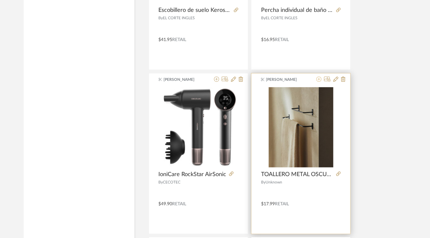
click at [319, 78] on icon at bounding box center [319, 79] width 5 height 5
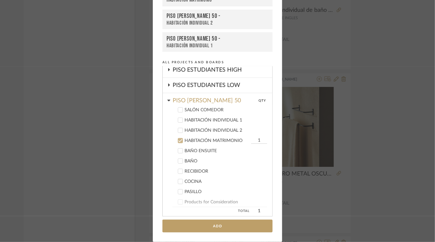
scroll to position [252, 0]
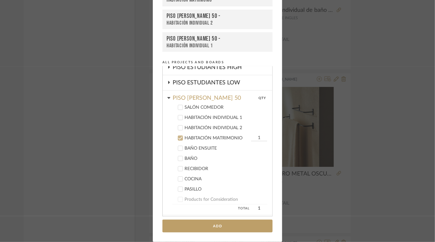
click at [180, 147] on div at bounding box center [180, 148] width 5 height 5
click at [178, 137] on icon at bounding box center [180, 138] width 4 height 4
click at [178, 157] on icon at bounding box center [180, 159] width 4 height 4
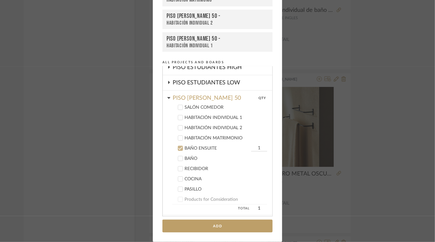
click at [220, 228] on button "Add" at bounding box center [217, 226] width 110 height 13
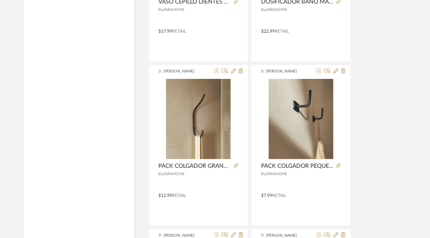
scroll to position [1569, 0]
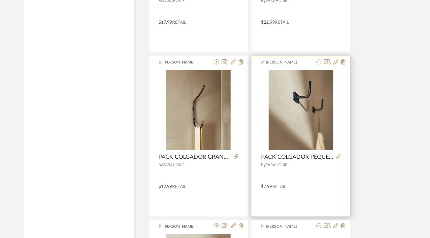
click at [319, 59] on icon at bounding box center [319, 61] width 5 height 5
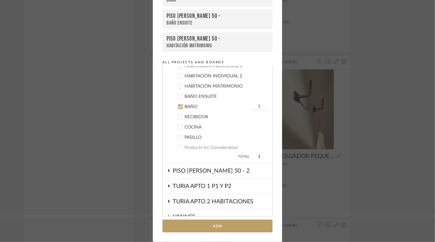
scroll to position [272, 0]
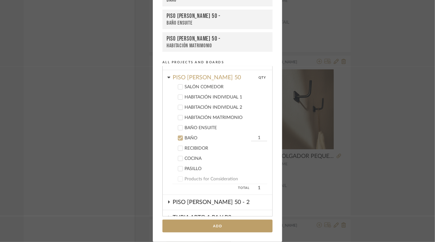
click at [178, 126] on icon at bounding box center [180, 128] width 4 height 4
type input "2"
click at [222, 229] on button "Add" at bounding box center [217, 226] width 110 height 13
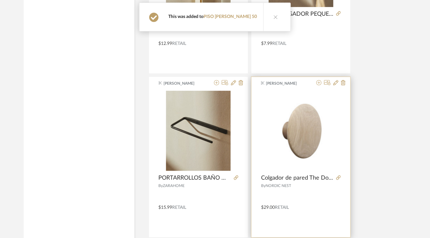
scroll to position [1729, 0]
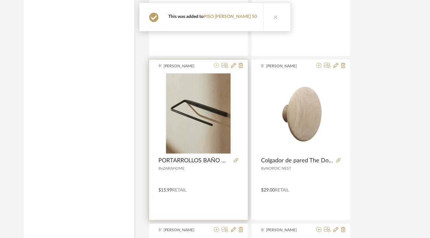
click at [216, 63] on icon at bounding box center [216, 65] width 5 height 5
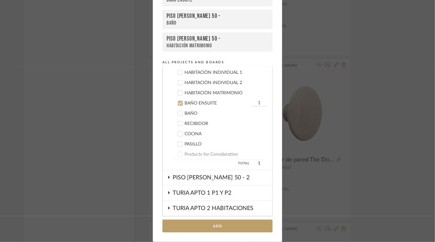
scroll to position [294, 0]
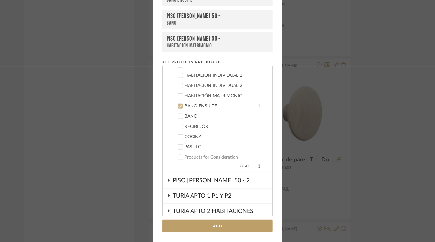
click at [178, 114] on icon at bounding box center [180, 116] width 4 height 4
click at [220, 227] on button "Add" at bounding box center [217, 226] width 110 height 13
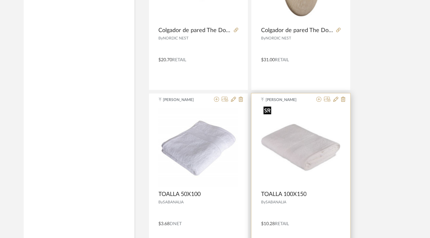
scroll to position [2017, 0]
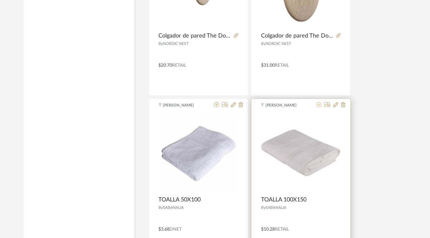
click at [319, 102] on icon at bounding box center [319, 104] width 5 height 5
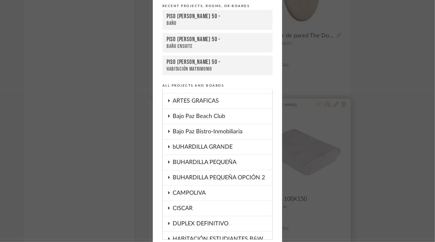
scroll to position [59, 0]
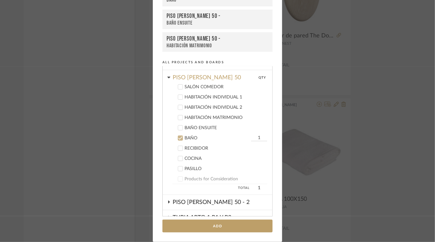
click at [179, 96] on icon at bounding box center [180, 97] width 4 height 3
click at [178, 105] on icon at bounding box center [180, 107] width 4 height 4
click at [178, 117] on icon at bounding box center [180, 118] width 4 height 3
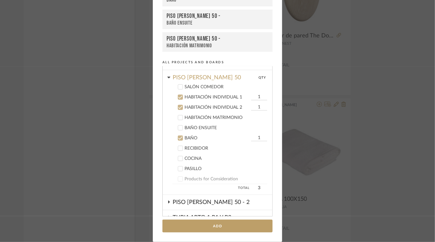
click at [178, 97] on icon at bounding box center [180, 97] width 4 height 4
click at [179, 106] on icon at bounding box center [180, 107] width 4 height 3
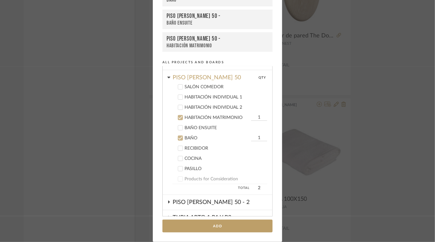
click at [179, 117] on icon at bounding box center [180, 118] width 4 height 3
click at [180, 126] on icon at bounding box center [180, 128] width 4 height 4
type input "4"
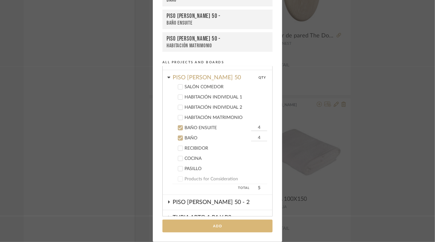
type input "4"
click at [220, 225] on button "Add" at bounding box center [217, 226] width 110 height 13
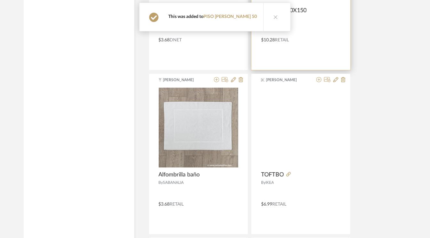
scroll to position [2209, 0]
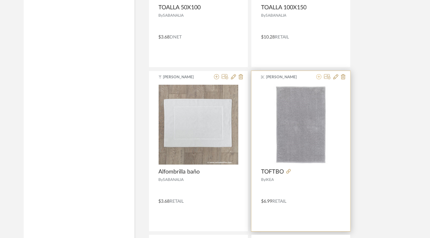
click at [319, 74] on icon at bounding box center [319, 76] width 5 height 5
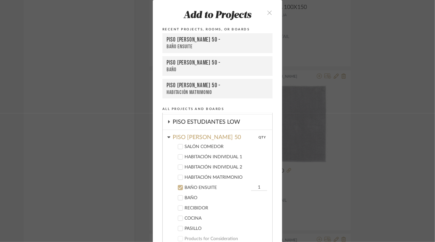
scroll to position [262, 0]
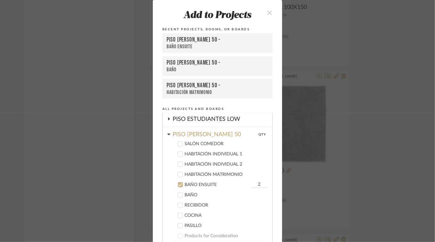
type input "2"
click at [178, 193] on icon at bounding box center [180, 195] width 4 height 4
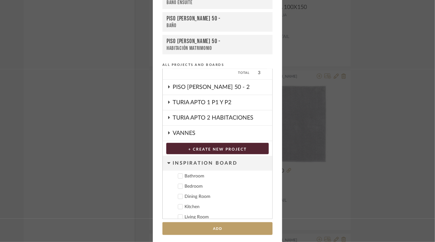
scroll to position [47, 0]
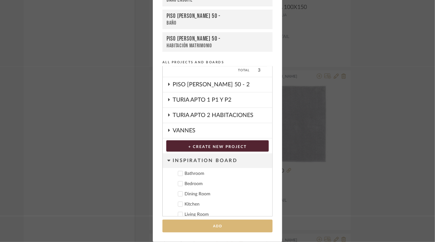
type input "2"
click at [199, 227] on button "Add" at bounding box center [217, 226] width 110 height 13
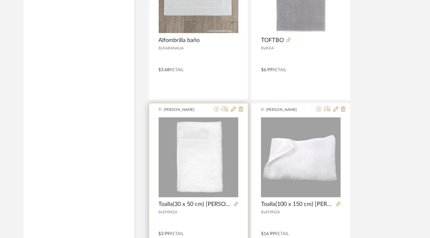
scroll to position [2337, 0]
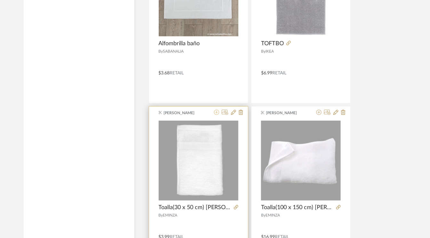
click at [218, 109] on icon at bounding box center [216, 111] width 5 height 5
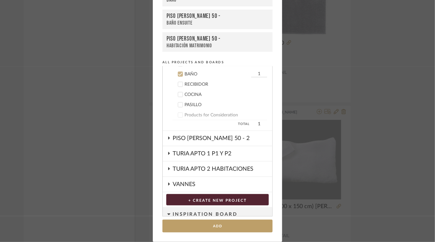
scroll to position [272, 0]
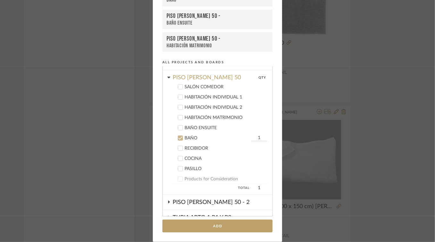
click at [178, 126] on icon at bounding box center [180, 128] width 4 height 4
type input "4"
click at [221, 227] on button "Add" at bounding box center [217, 226] width 110 height 13
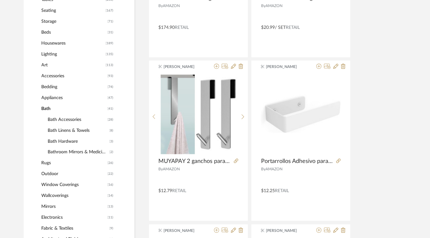
scroll to position [256, 0]
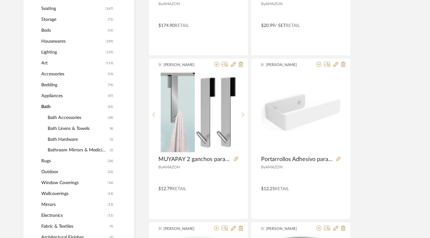
click at [48, 161] on span "Rugs" at bounding box center [74, 161] width 65 height 11
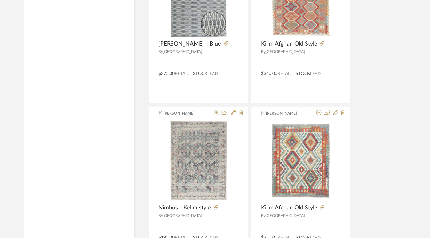
scroll to position [1729, 0]
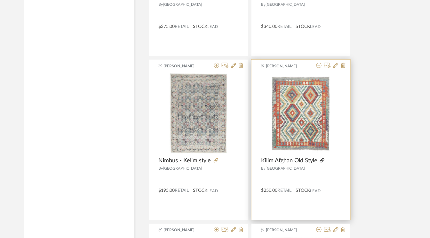
click at [323, 158] on icon at bounding box center [322, 160] width 4 height 4
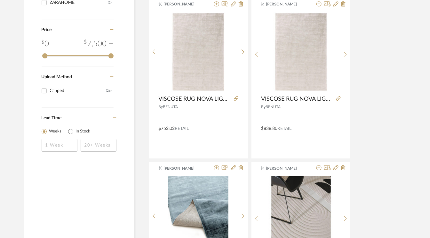
scroll to position [640, 0]
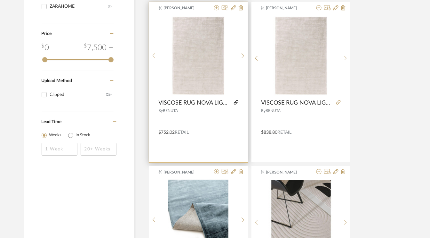
click at [236, 101] on icon at bounding box center [236, 102] width 4 height 4
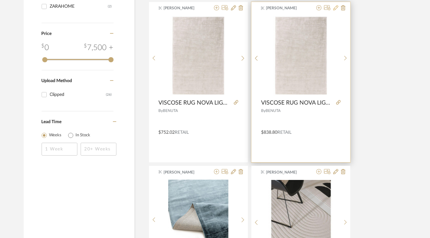
click at [336, 6] on icon at bounding box center [336, 7] width 5 height 5
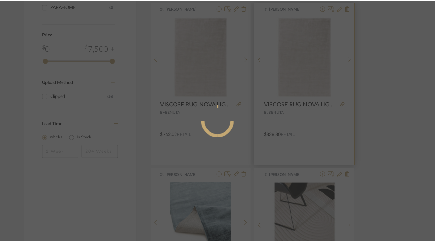
scroll to position [0, 0]
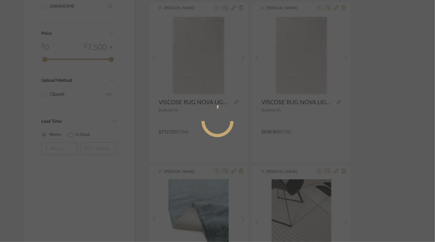
radio input "true"
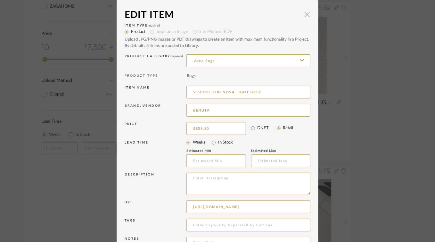
click at [307, 15] on span "button" at bounding box center [307, 14] width 13 height 13
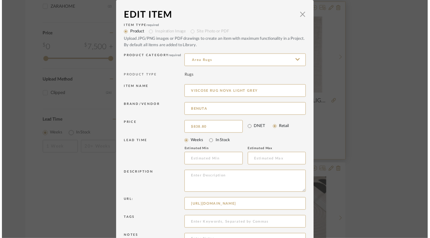
scroll to position [640, 0]
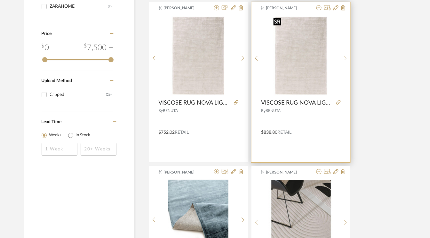
click at [307, 37] on img "0" at bounding box center [301, 56] width 60 height 80
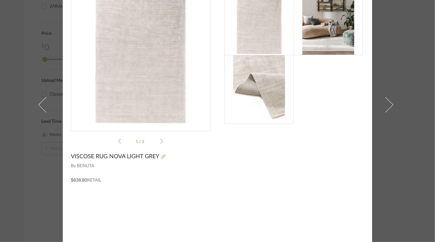
scroll to position [0, 0]
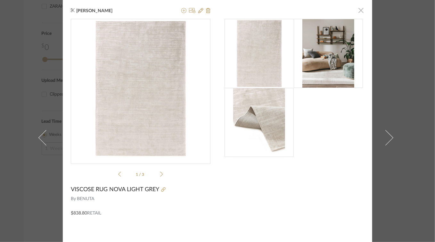
click at [357, 10] on span "button" at bounding box center [360, 10] width 13 height 13
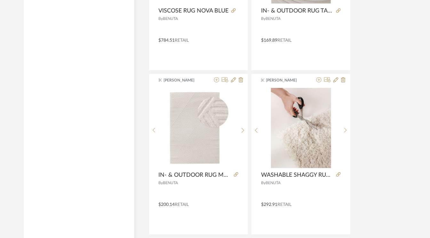
scroll to position [896, 0]
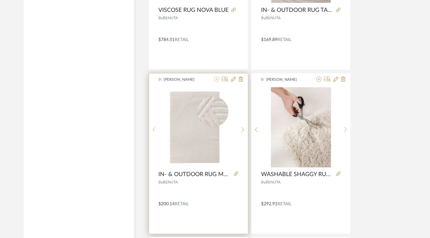
click at [215, 78] on icon at bounding box center [216, 79] width 5 height 5
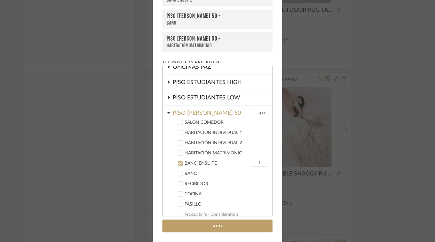
scroll to position [230, 0]
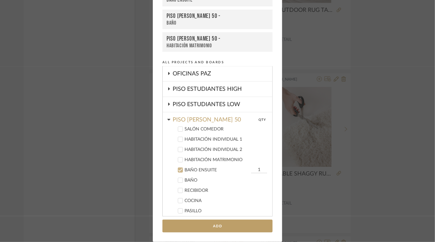
click at [180, 137] on icon at bounding box center [180, 139] width 4 height 4
click at [178, 148] on icon at bounding box center [180, 150] width 4 height 4
click at [178, 168] on icon at bounding box center [180, 170] width 4 height 4
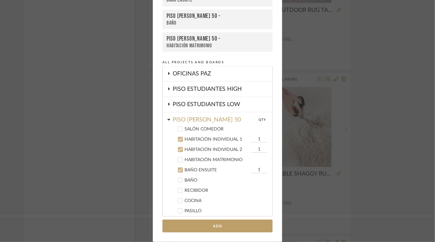
click at [221, 227] on button "Add" at bounding box center [217, 226] width 110 height 13
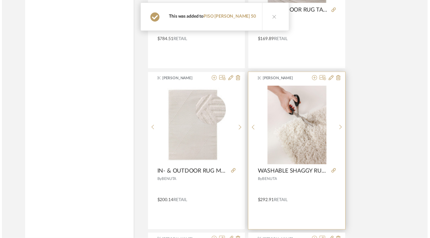
scroll to position [896, 0]
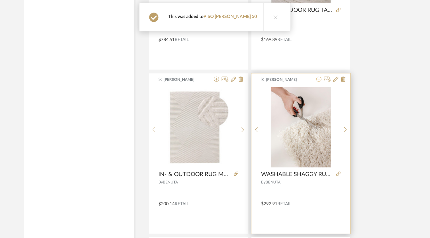
click at [318, 79] on icon at bounding box center [319, 79] width 5 height 5
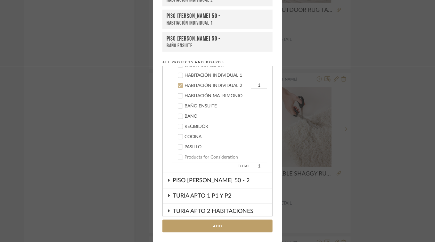
scroll to position [273, 0]
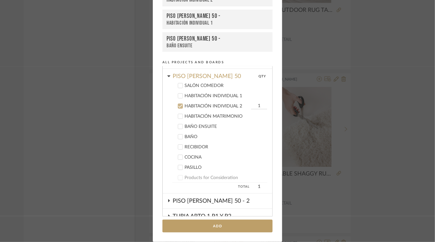
click at [180, 85] on icon at bounding box center [180, 86] width 4 height 4
click at [178, 105] on icon at bounding box center [180, 106] width 4 height 3
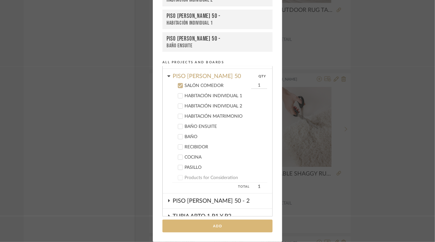
click at [220, 226] on button "Add" at bounding box center [217, 226] width 110 height 13
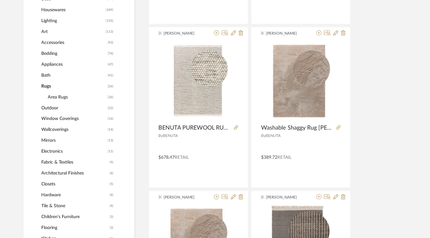
scroll to position [288, 0]
click at [72, 117] on span "Window Coverings" at bounding box center [74, 118] width 65 height 11
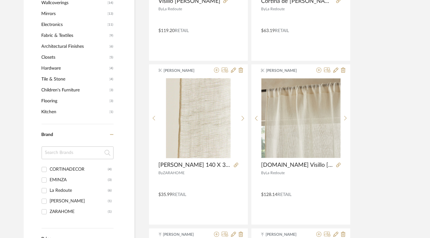
scroll to position [416, 0]
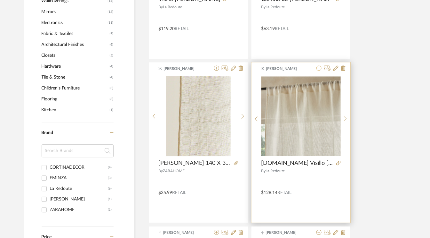
click at [320, 69] on icon at bounding box center [319, 67] width 5 height 5
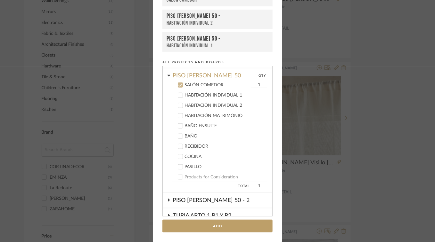
scroll to position [221, 0]
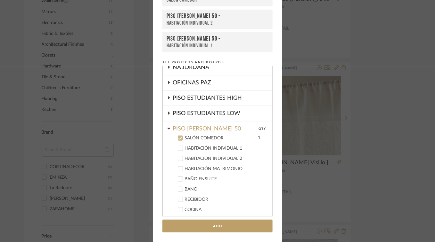
click at [178, 147] on icon at bounding box center [180, 148] width 4 height 4
click at [255, 135] on input "1" at bounding box center [259, 138] width 16 height 6
type input "4"
click at [180, 157] on icon at bounding box center [180, 159] width 4 height 4
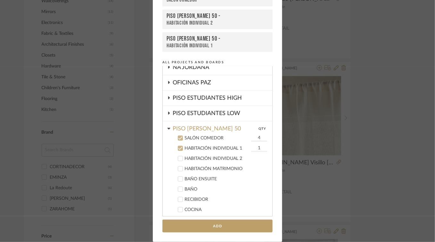
type input "2"
click at [179, 168] on icon at bounding box center [180, 169] width 4 height 3
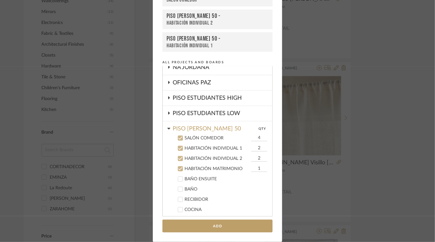
click at [253, 166] on input "1" at bounding box center [259, 169] width 16 height 6
type input "4"
click at [219, 226] on button "Add" at bounding box center [217, 226] width 110 height 13
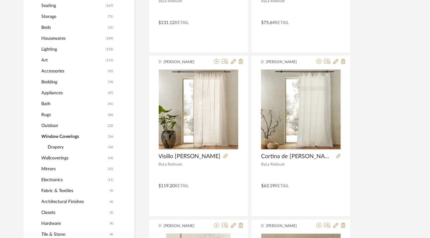
scroll to position [256, 0]
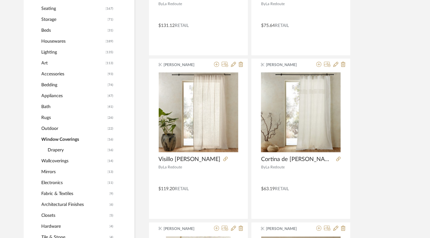
click at [56, 50] on span "Lighting" at bounding box center [73, 52] width 63 height 11
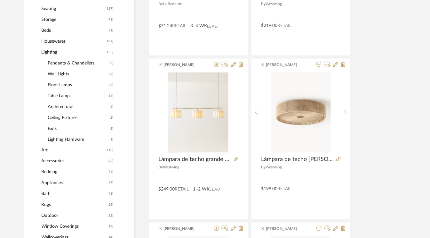
click at [69, 105] on span "Architectural" at bounding box center [78, 106] width 60 height 11
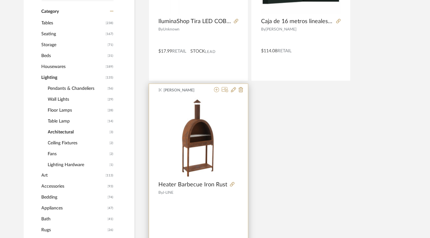
scroll to position [224, 0]
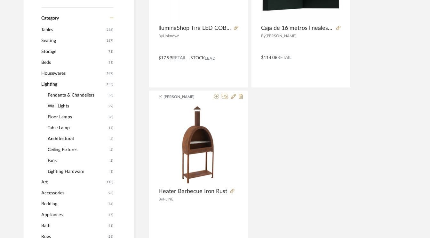
click at [64, 137] on span "Architectural" at bounding box center [78, 138] width 60 height 11
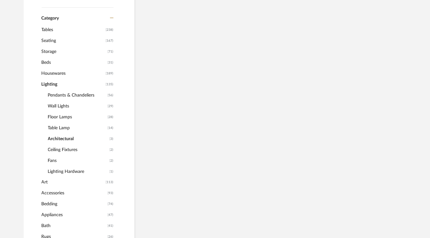
click at [64, 149] on span "Ceiling Fixtures" at bounding box center [78, 149] width 60 height 11
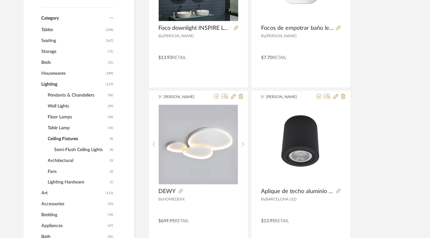
click at [70, 148] on span "Semi-Flush Ceiling Lights" at bounding box center [81, 149] width 54 height 11
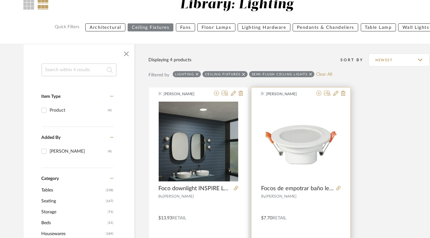
scroll to position [64, 0]
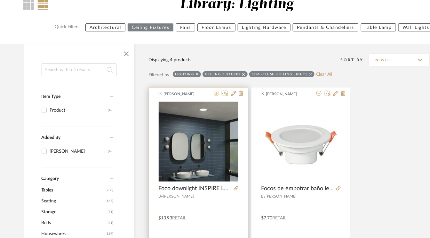
click at [216, 93] on icon at bounding box center [216, 93] width 5 height 5
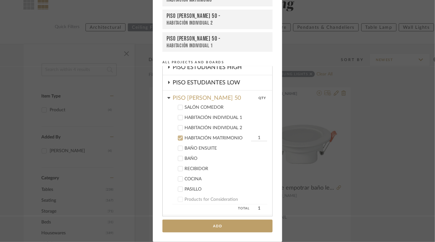
scroll to position [316, 0]
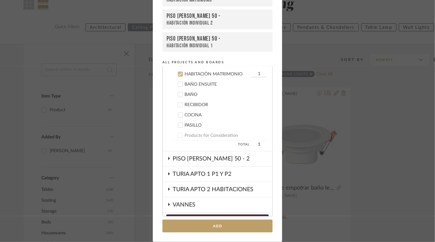
click at [178, 72] on icon at bounding box center [180, 74] width 4 height 4
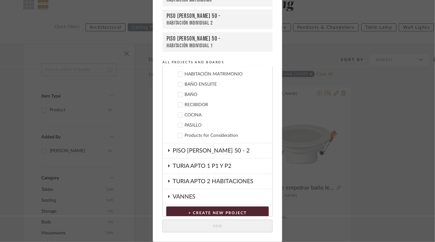
click at [178, 114] on icon at bounding box center [180, 115] width 4 height 4
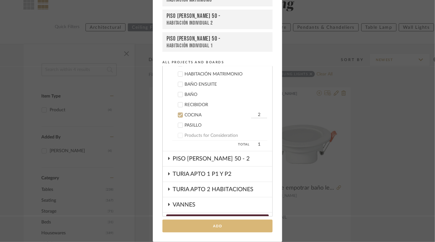
type input "2"
click at [217, 226] on button "Add" at bounding box center [217, 226] width 110 height 13
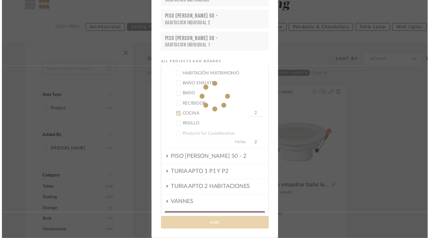
scroll to position [64, 0]
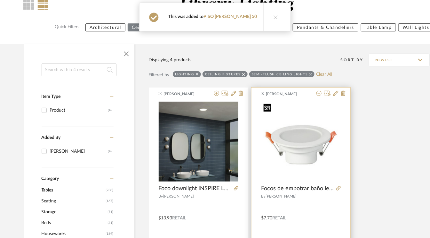
click at [300, 140] on img "0" at bounding box center [301, 141] width 80 height 80
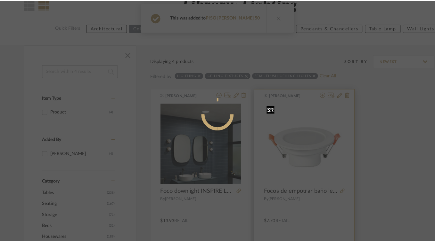
scroll to position [0, 0]
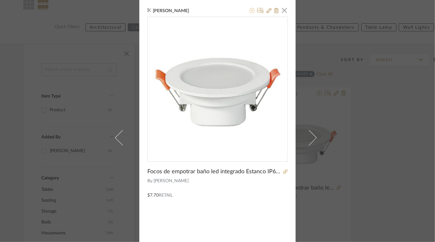
click at [249, 12] on icon at bounding box center [251, 10] width 5 height 5
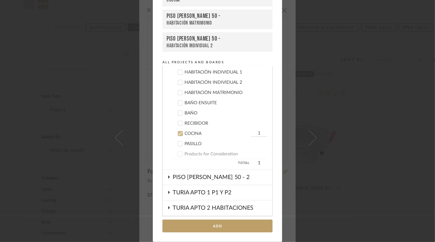
scroll to position [293, 0]
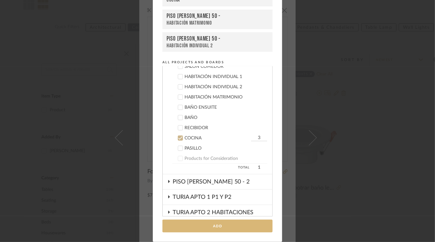
type input "3"
click at [222, 226] on button "Add" at bounding box center [217, 226] width 110 height 13
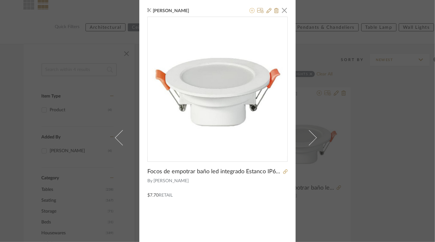
click at [249, 11] on icon at bounding box center [251, 10] width 5 height 5
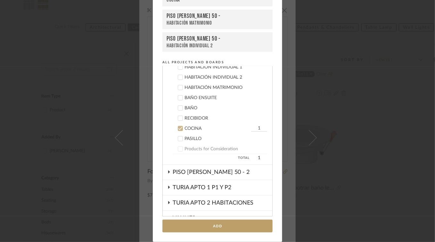
scroll to position [261, 0]
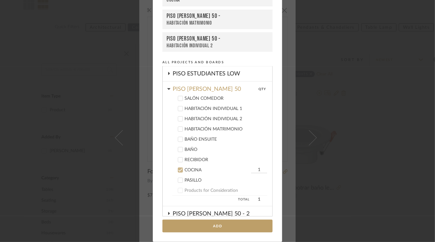
click at [179, 137] on icon at bounding box center [180, 139] width 4 height 4
type input "4"
click at [179, 149] on icon at bounding box center [180, 150] width 4 height 4
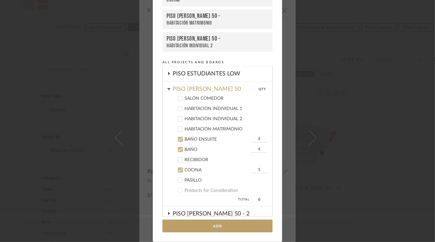
type input "4"
click at [180, 167] on label "COCINA 1" at bounding box center [219, 170] width 95 height 6
click at [224, 225] on button "Add" at bounding box center [217, 226] width 110 height 13
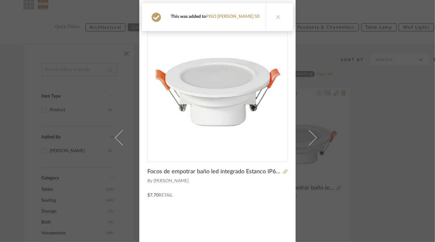
click at [278, 18] on icon at bounding box center [278, 17] width 4 height 4
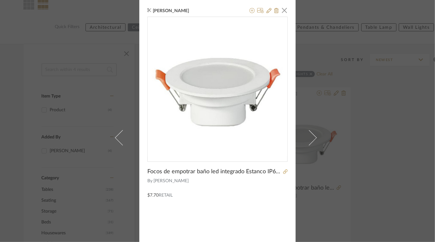
drag, startPoint x: 282, startPoint y: 9, endPoint x: 269, endPoint y: 19, distance: 16.7
click at [282, 9] on span "button" at bounding box center [284, 10] width 13 height 13
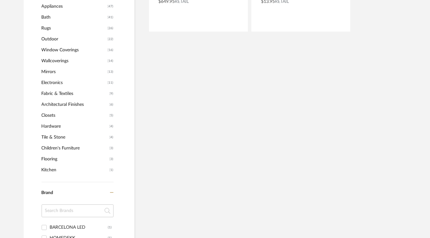
scroll to position [448, 0]
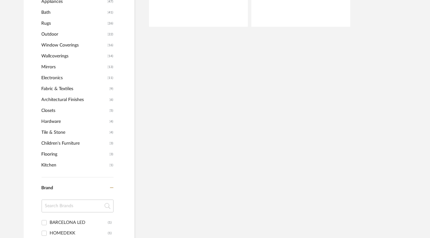
click at [52, 164] on span "Kitchen" at bounding box center [75, 164] width 67 height 11
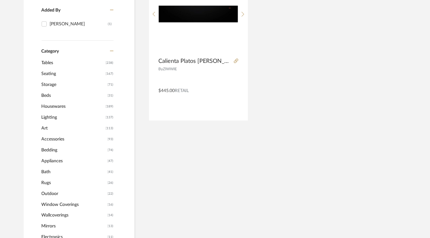
scroll to position [190, 0]
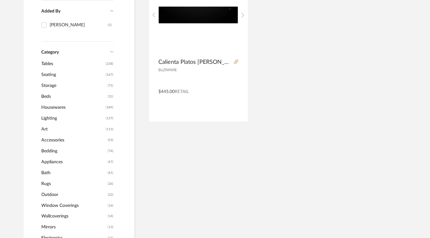
click at [53, 107] on span "Housewares" at bounding box center [73, 107] width 63 height 11
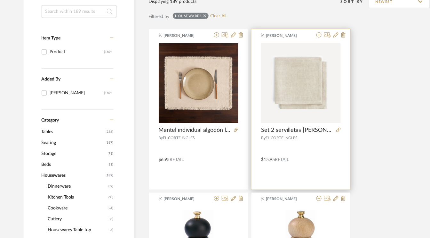
scroll to position [126, 0]
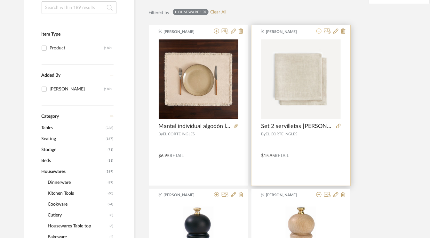
click at [321, 31] on icon at bounding box center [319, 30] width 5 height 5
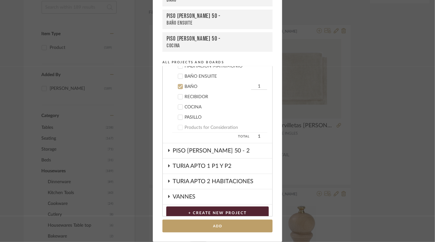
scroll to position [272, 0]
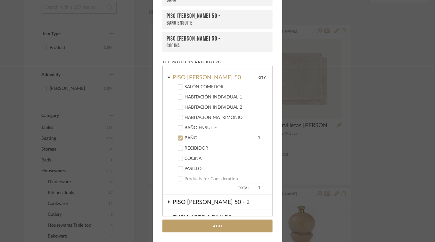
click at [178, 136] on div at bounding box center [180, 138] width 5 height 5
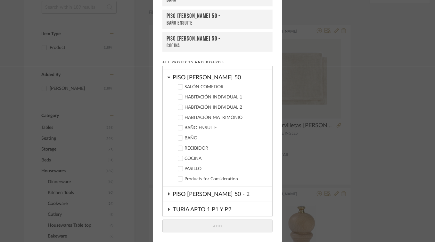
click at [178, 85] on icon at bounding box center [180, 87] width 4 height 4
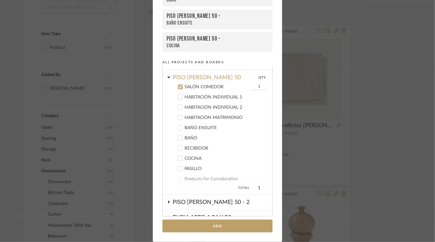
click at [378, 65] on div "Add to Projects Recent Projects, Rooms, or Boards PISO [PERSON_NAME] 50 - BAÑO …" at bounding box center [217, 121] width 435 height 242
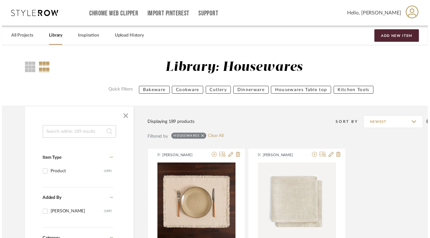
scroll to position [126, 0]
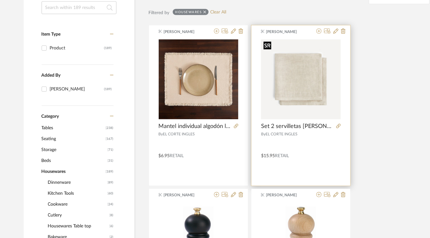
click at [313, 57] on img "0" at bounding box center [301, 79] width 80 height 80
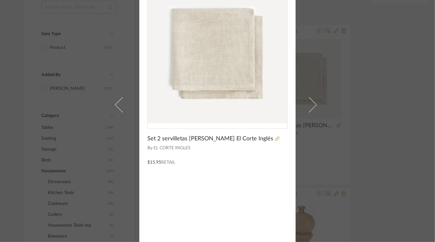
scroll to position [0, 0]
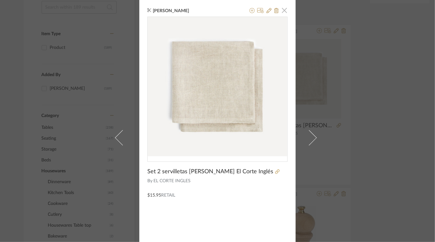
click at [281, 9] on span "button" at bounding box center [284, 10] width 13 height 13
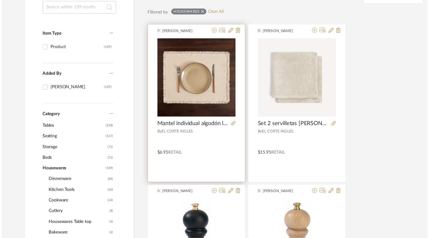
scroll to position [126, 0]
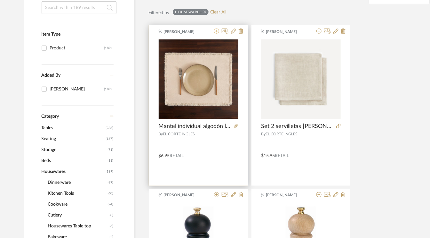
click at [218, 31] on icon at bounding box center [216, 30] width 5 height 5
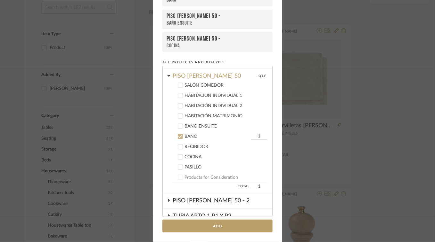
scroll to position [272, 0]
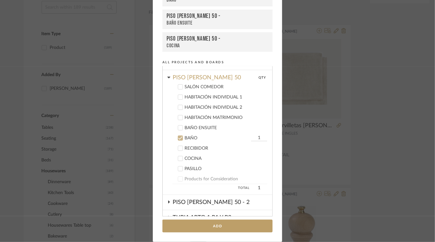
click at [178, 136] on icon at bounding box center [180, 138] width 4 height 4
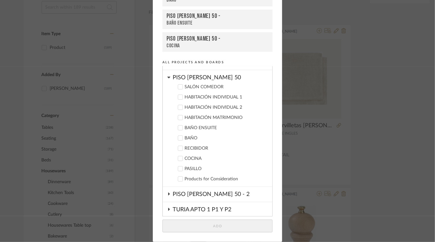
click at [178, 157] on icon at bounding box center [180, 159] width 4 height 4
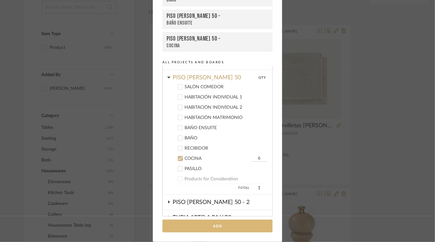
type input "6"
click at [221, 226] on button "Add" at bounding box center [217, 226] width 110 height 13
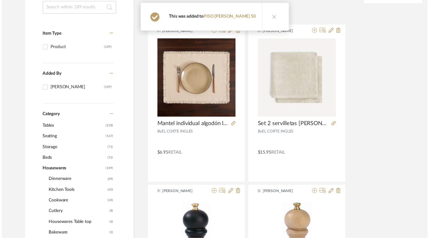
scroll to position [126, 0]
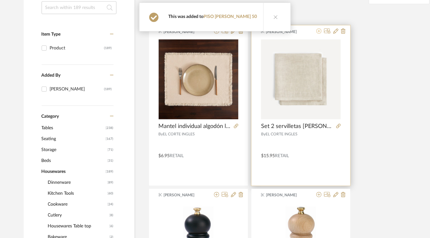
click at [321, 32] on icon at bounding box center [319, 30] width 5 height 5
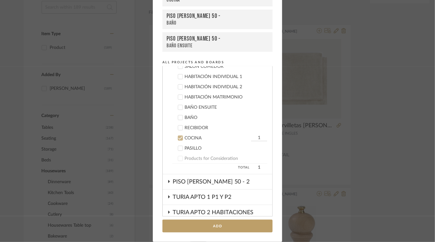
scroll to position [261, 0]
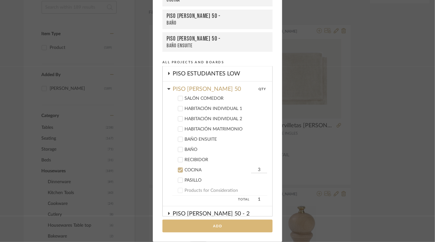
type input "3"
click at [215, 228] on button "Add" at bounding box center [217, 226] width 110 height 13
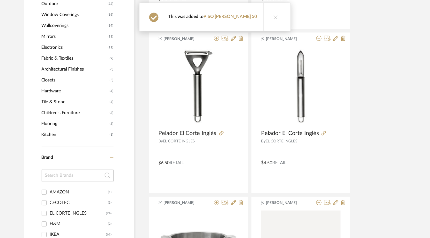
scroll to position [446, 0]
